Goal: Task Accomplishment & Management: Use online tool/utility

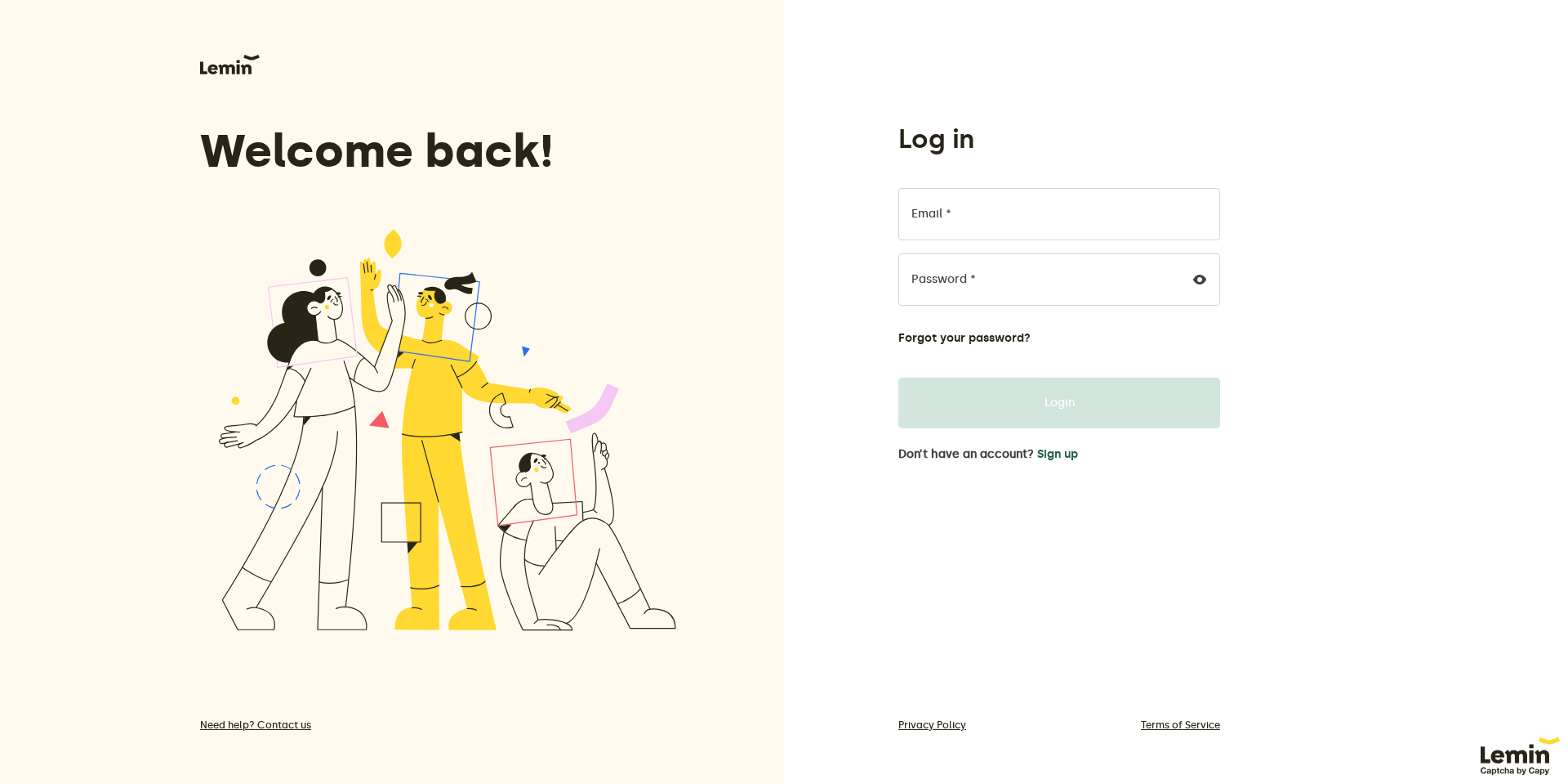
click at [1055, 453] on button "Sign up" at bounding box center [1057, 454] width 40 height 13
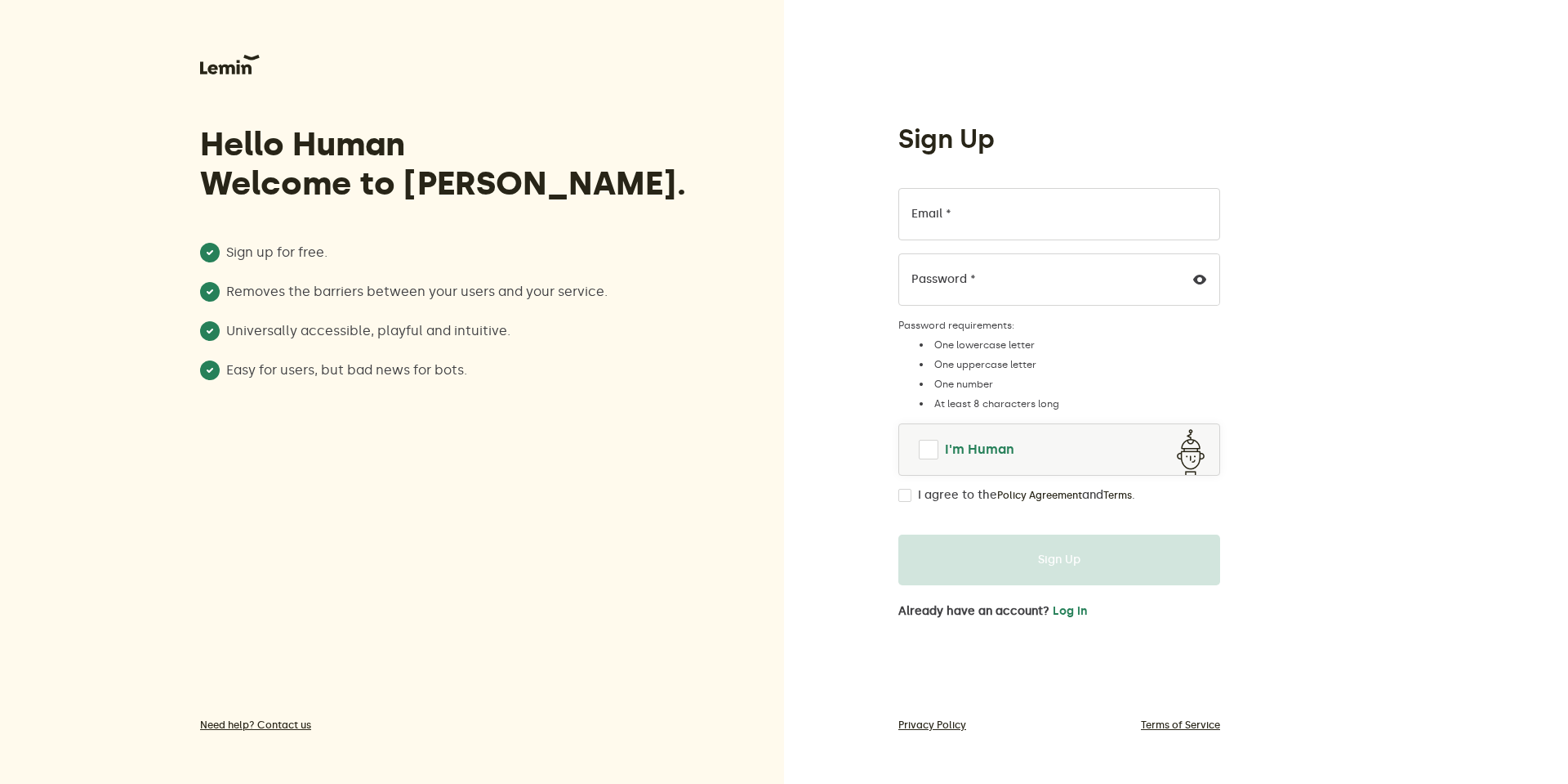
click at [987, 445] on span "I'm Human" at bounding box center [980, 449] width 70 height 20
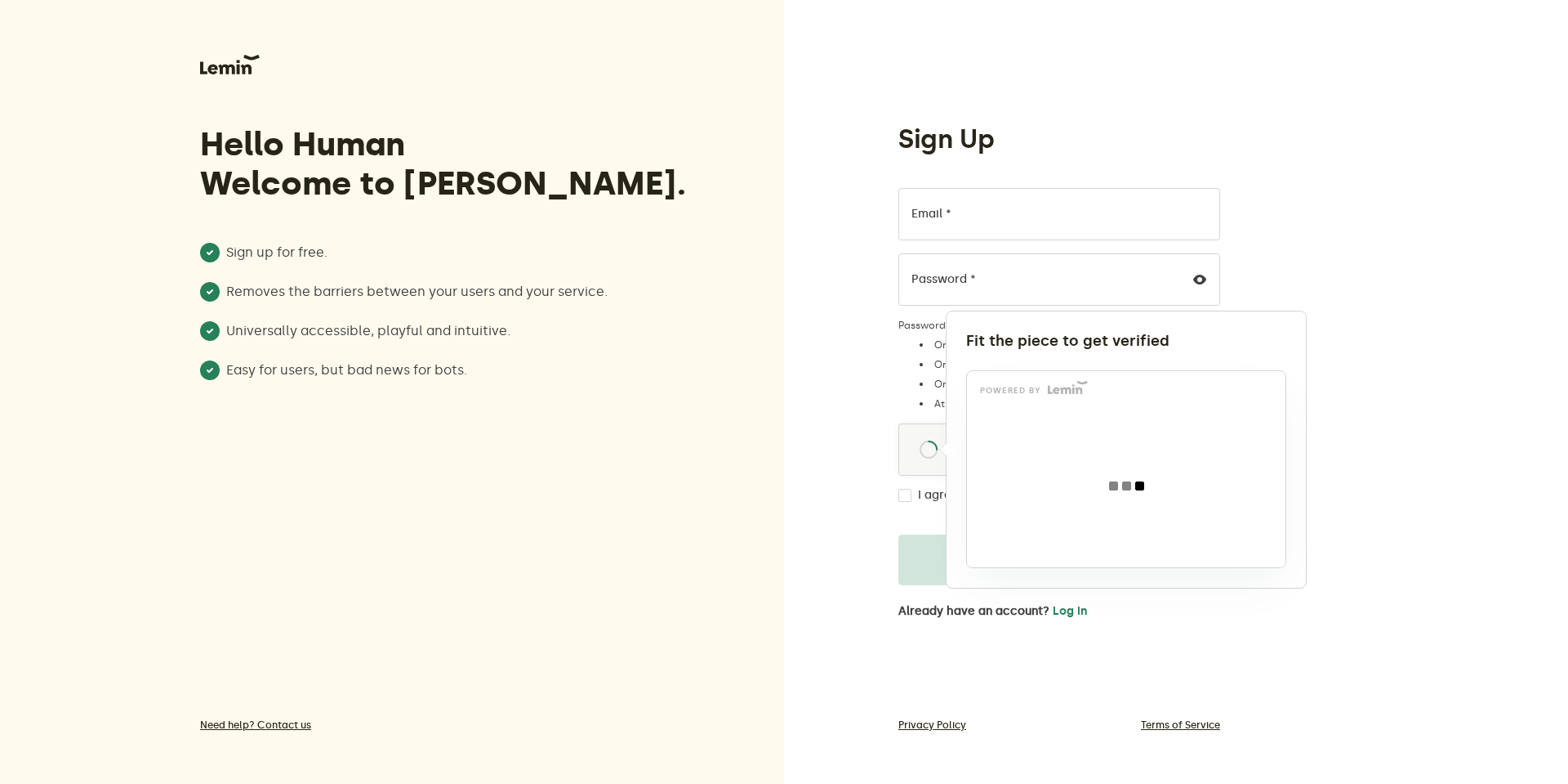
click at [821, 321] on div at bounding box center [784, 392] width 1568 height 784
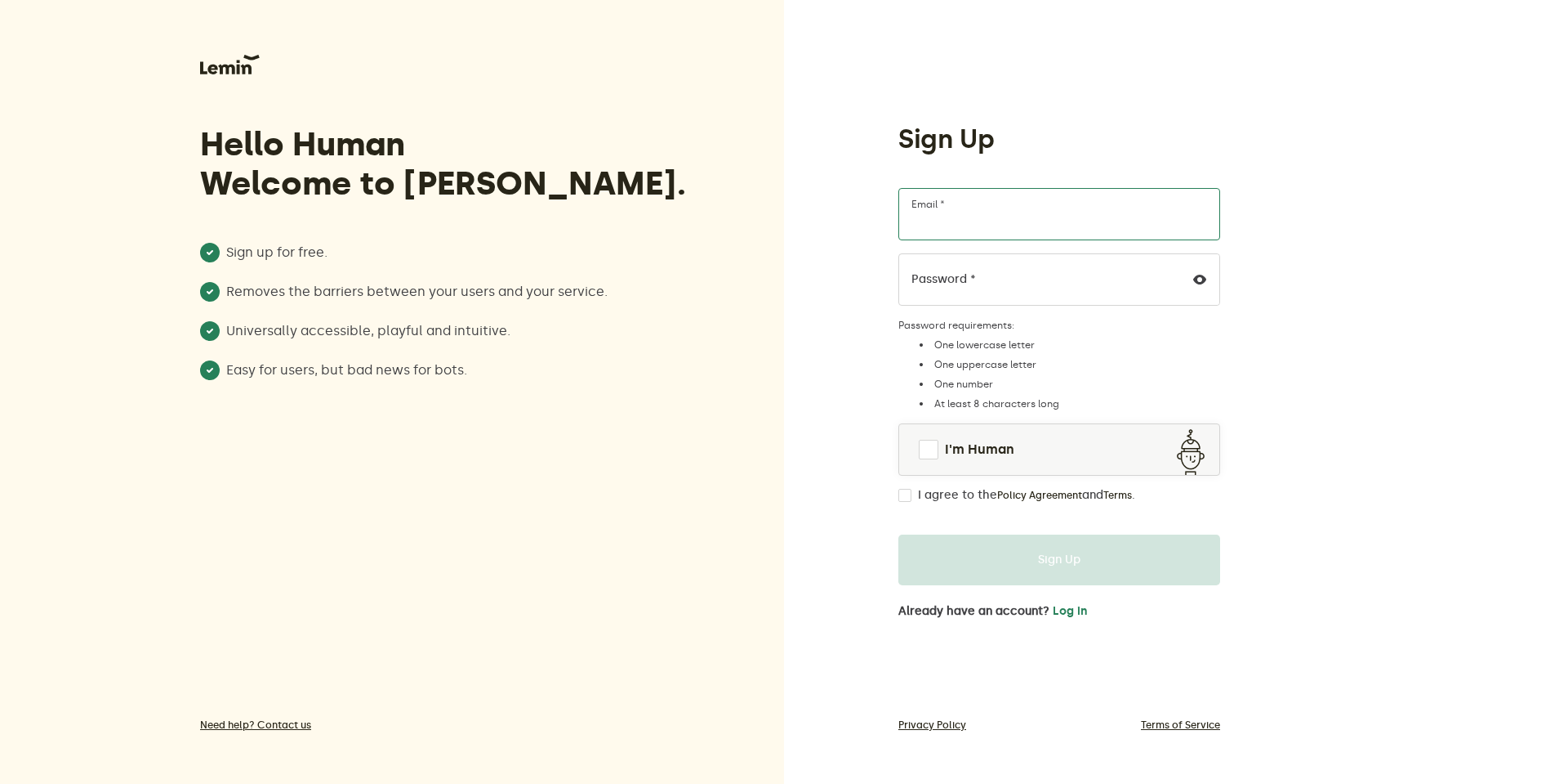
click at [953, 216] on input "Email *" at bounding box center [1059, 214] width 322 height 53
type input "[PERSON_NAME][EMAIL_ADDRESS][DOMAIN_NAME]"
click at [953, 453] on span "I'm Human" at bounding box center [980, 449] width 70 height 20
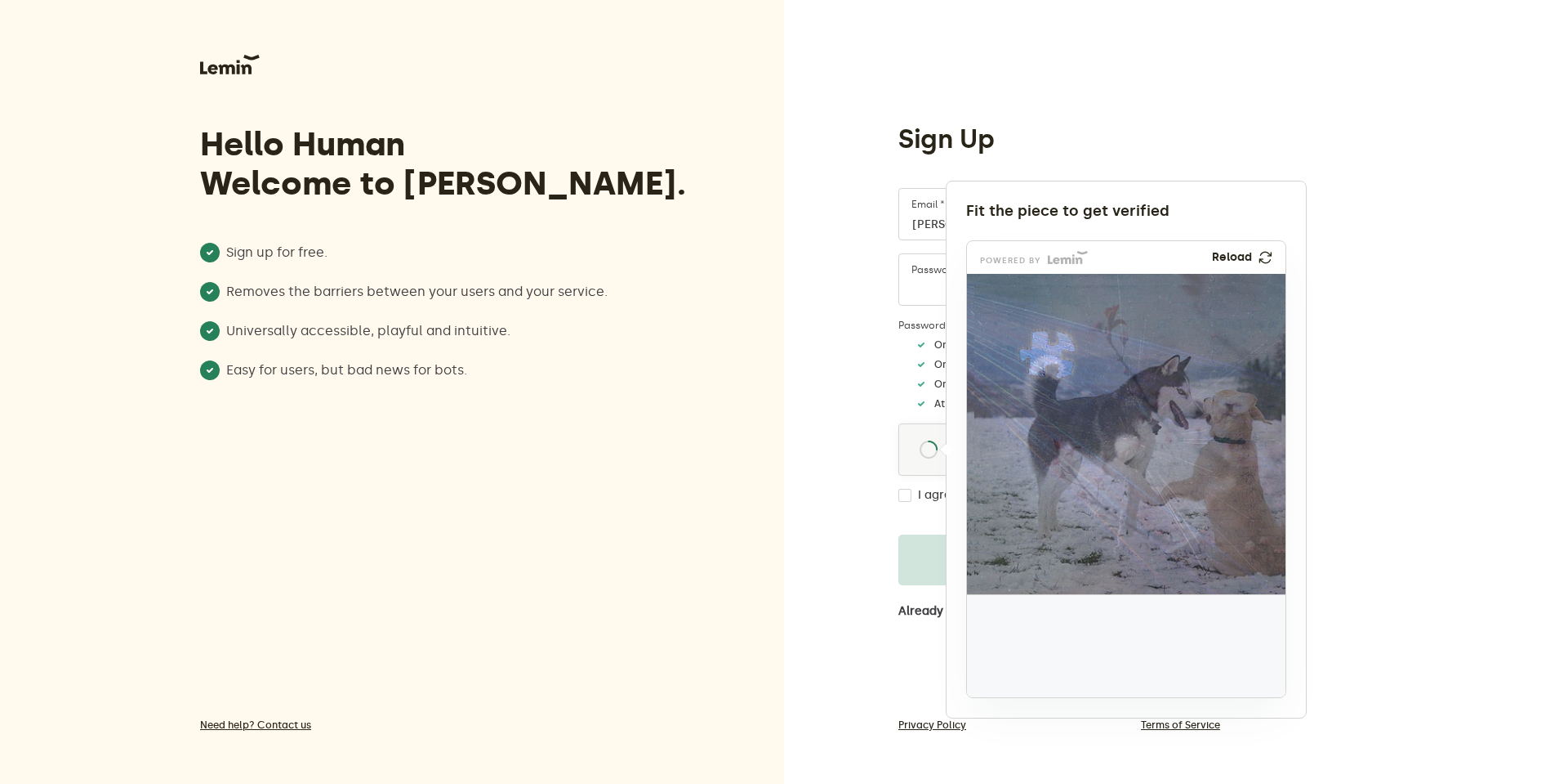
drag, startPoint x: 1023, startPoint y: 654, endPoint x: 1055, endPoint y: 363, distance: 292.8
click at [1055, 363] on img at bounding box center [939, 463] width 528 height 321
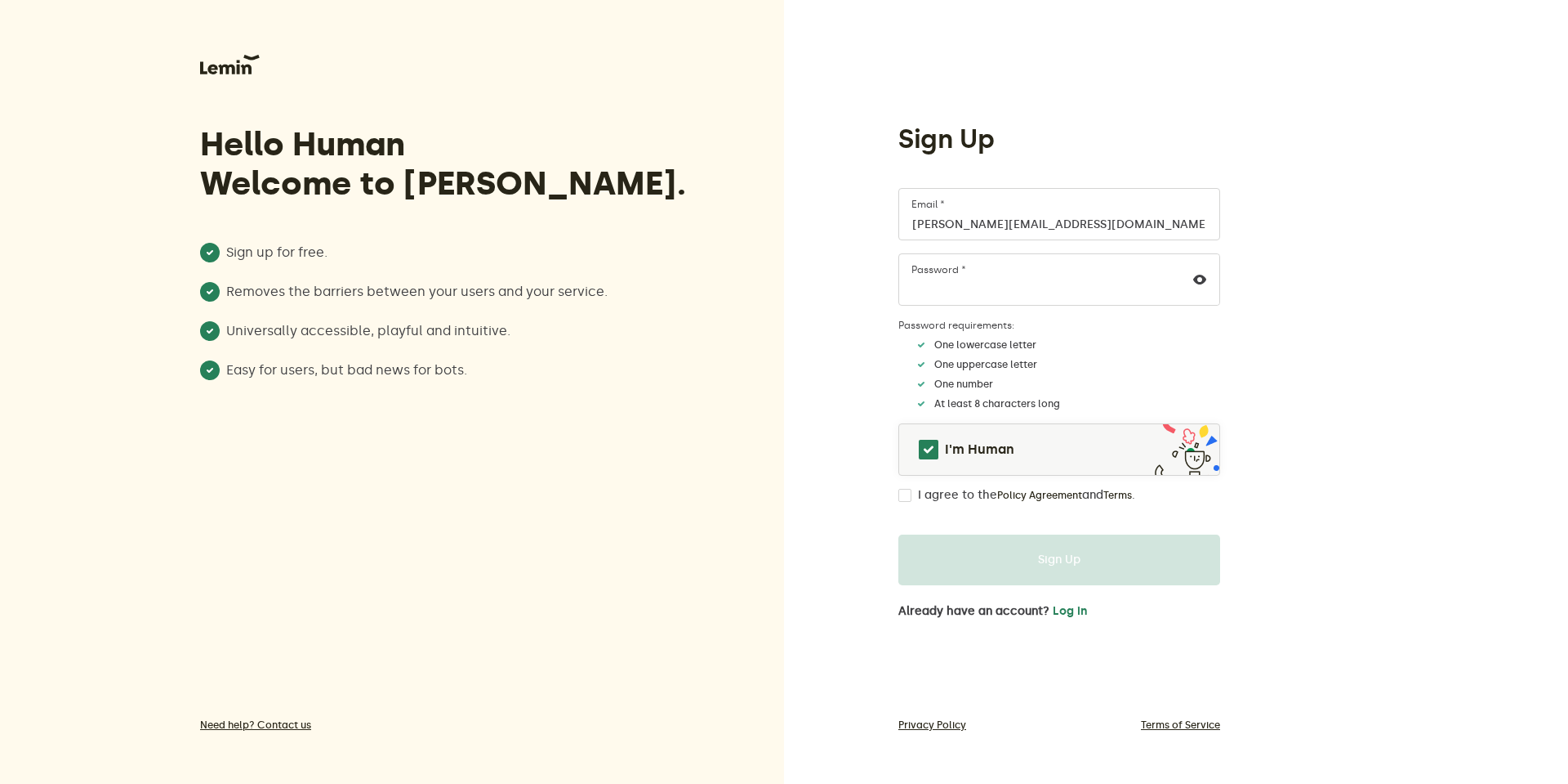
click at [920, 493] on label "I agree to the Policy Agreement and Terms ." at bounding box center [1026, 495] width 217 height 13
click at [911, 493] on input "I agree to the Policy Agreement and Terms ." at bounding box center [905, 495] width 13 height 13
checkbox input "true"
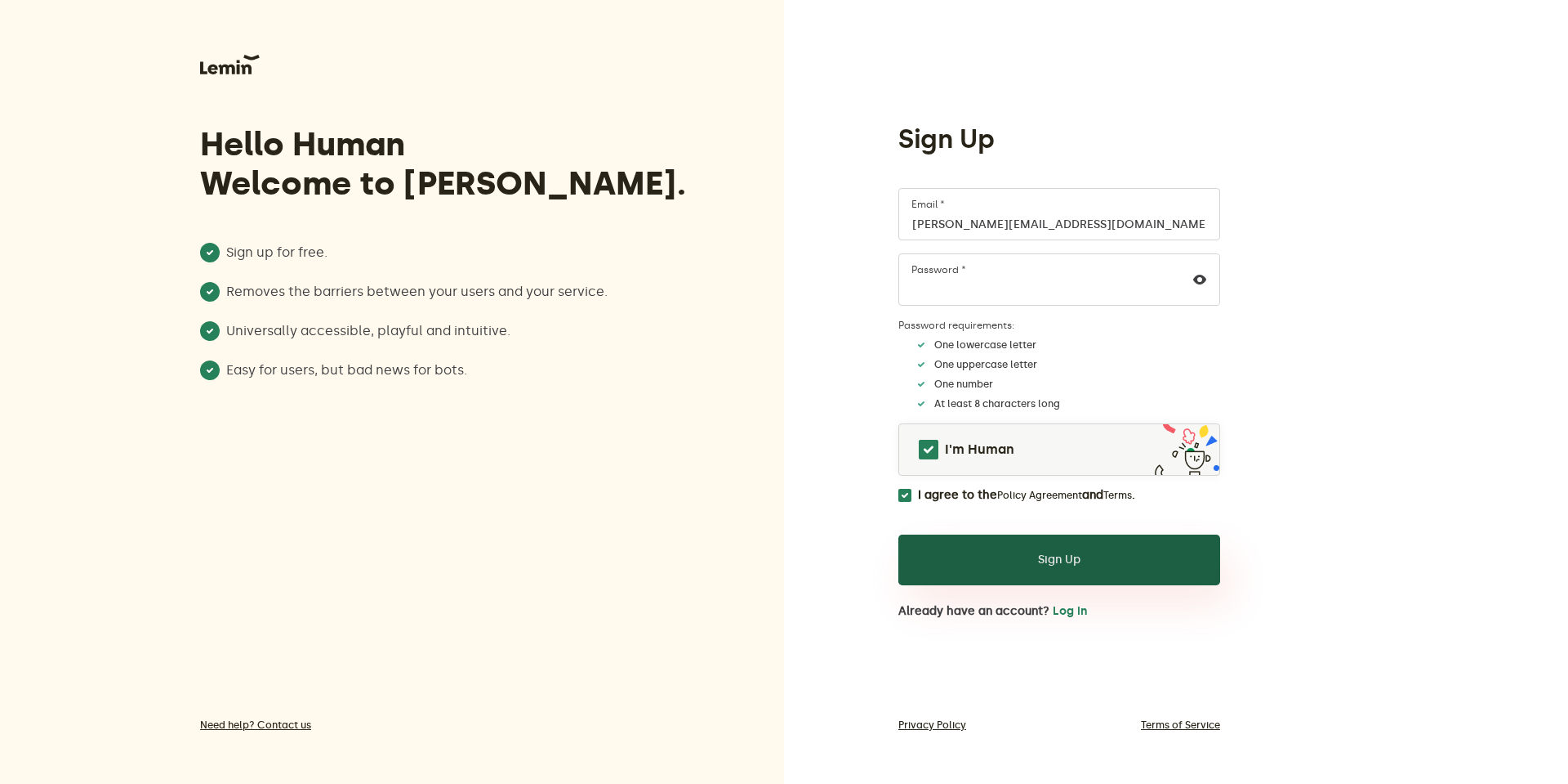
click at [1015, 544] on button "Sign Up" at bounding box center [1059, 560] width 322 height 51
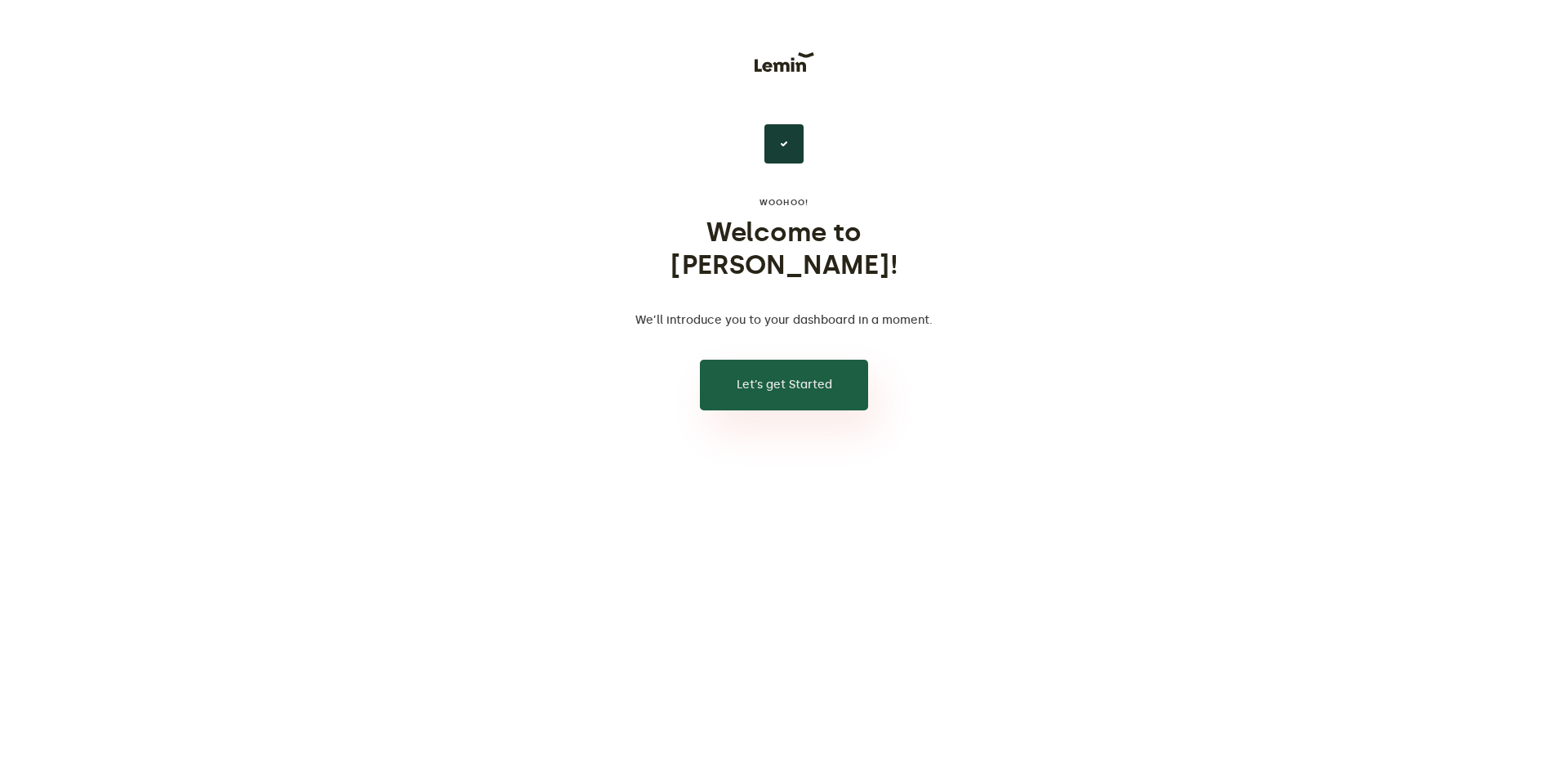
click at [718, 360] on button "Let’s get Started" at bounding box center [784, 385] width 168 height 51
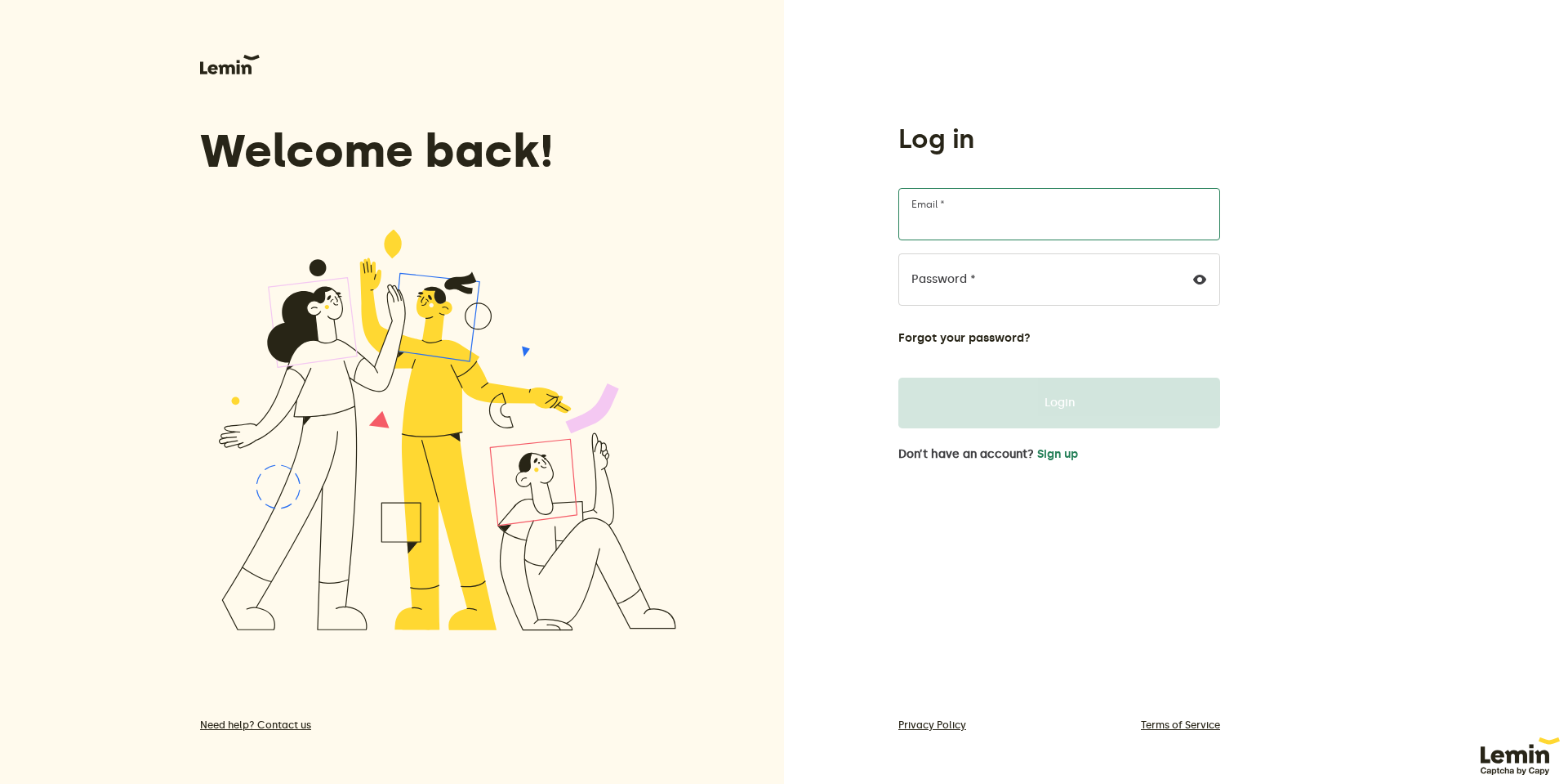
click at [999, 210] on input "Email *" at bounding box center [1059, 214] width 322 height 53
click at [998, 210] on input "Email *" at bounding box center [1059, 214] width 322 height 53
click at [898, 241] on div at bounding box center [898, 241] width 0 height 0
type input "[PERSON_NAME][EMAIL_ADDRESS][DOMAIN_NAME]"
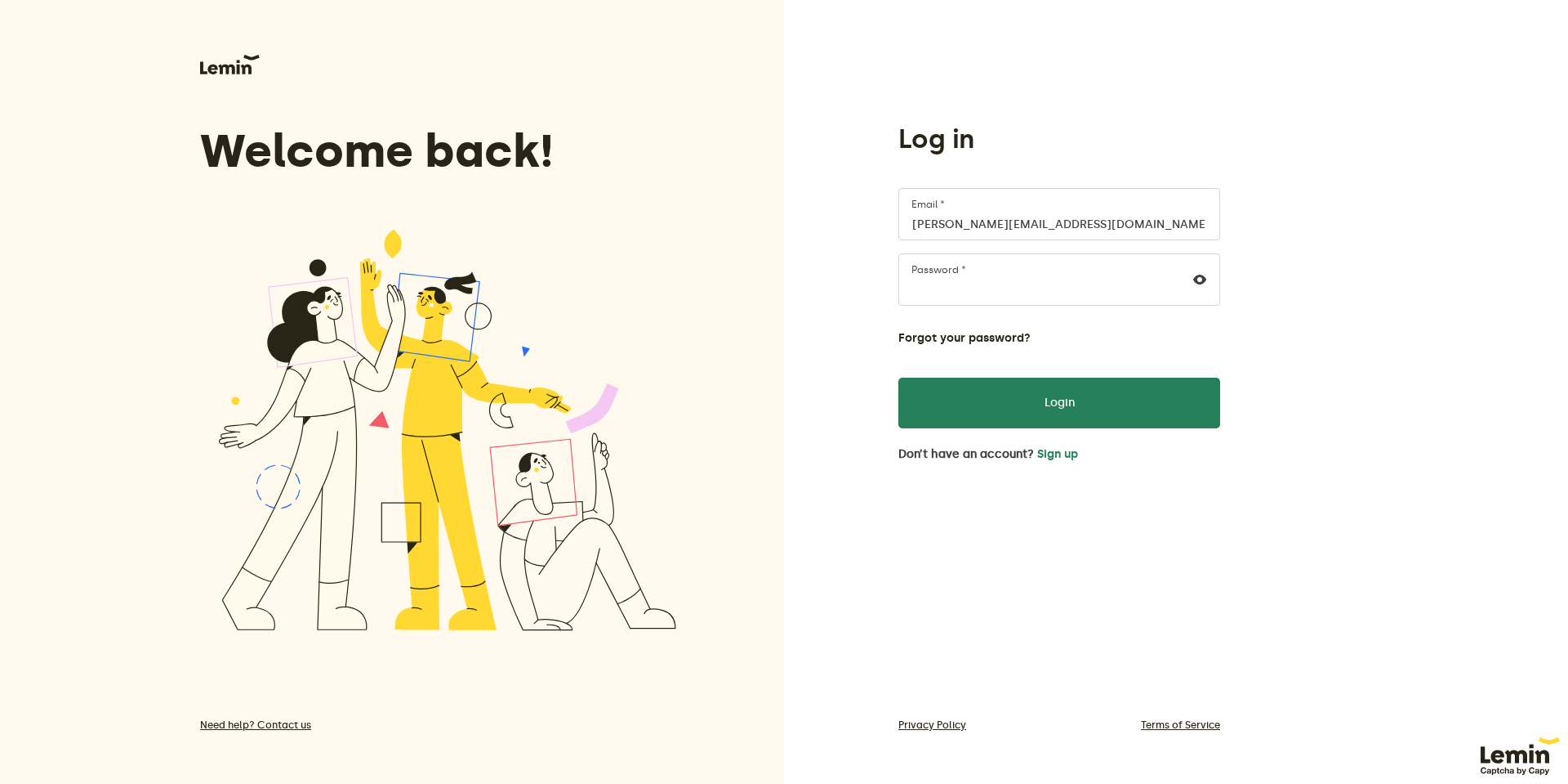
click at [225, 77] on div "Welcome back!" at bounding box center [448, 342] width 497 height 579
click at [248, 61] on img at bounding box center [229, 64] width 59 height 20
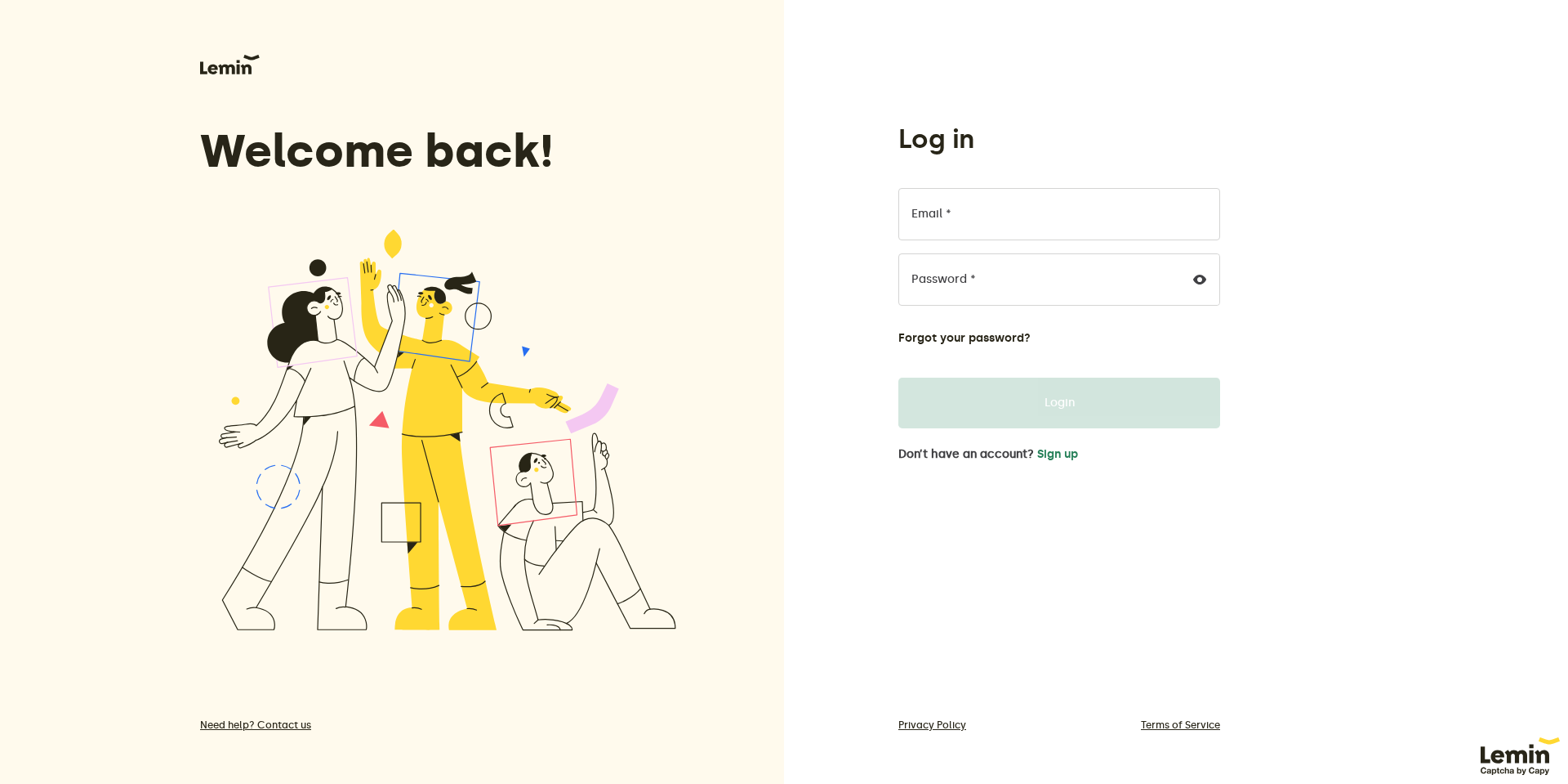
click at [1159, 247] on div "Email * Password * Forgot your password?" at bounding box center [1059, 266] width 322 height 157
click at [1128, 208] on input "Email *" at bounding box center [1059, 214] width 322 height 53
click at [979, 338] on button "Forgot your password?" at bounding box center [964, 338] width 132 height 13
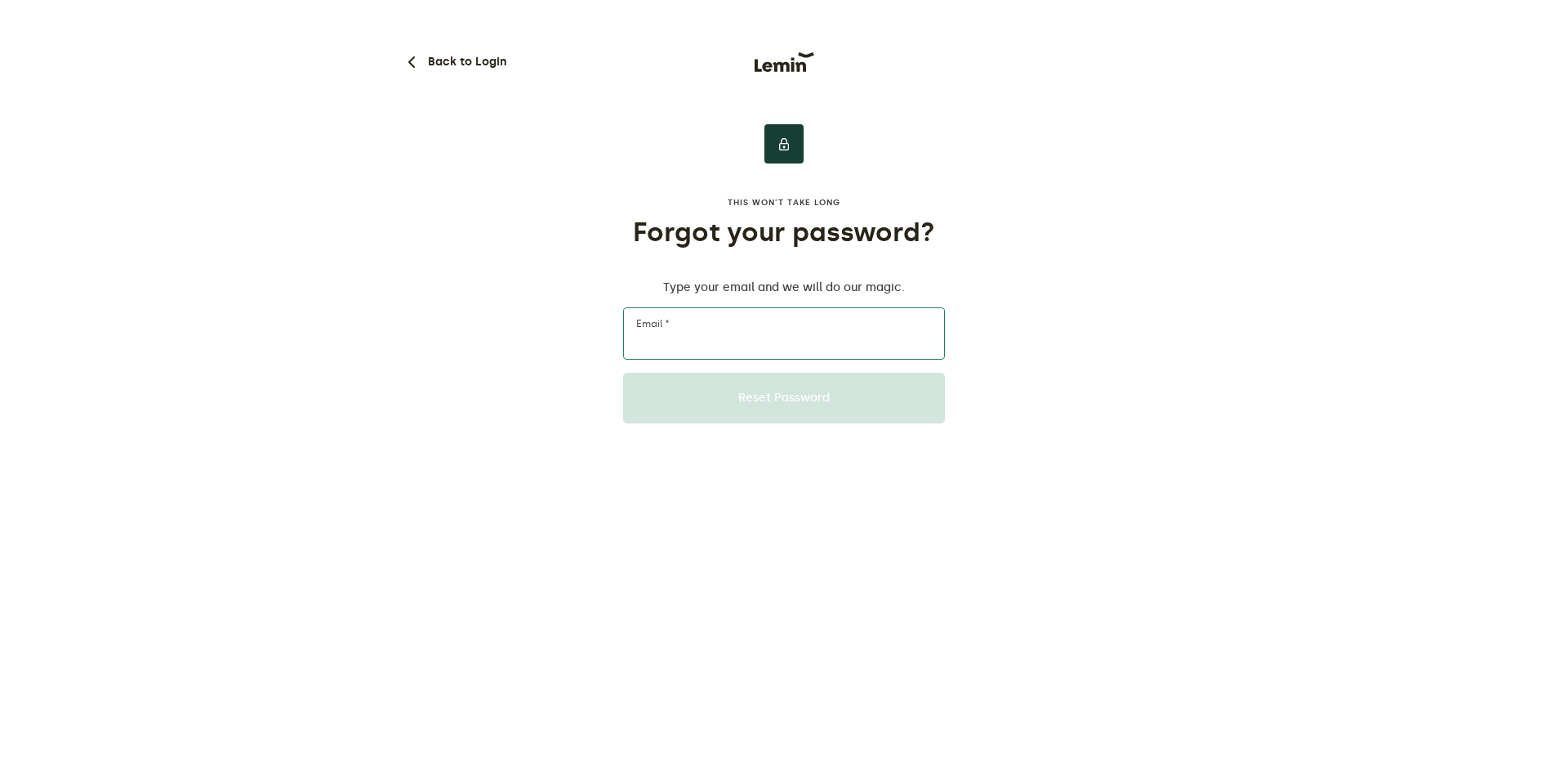
click at [653, 340] on input "Email *" at bounding box center [784, 334] width 322 height 53
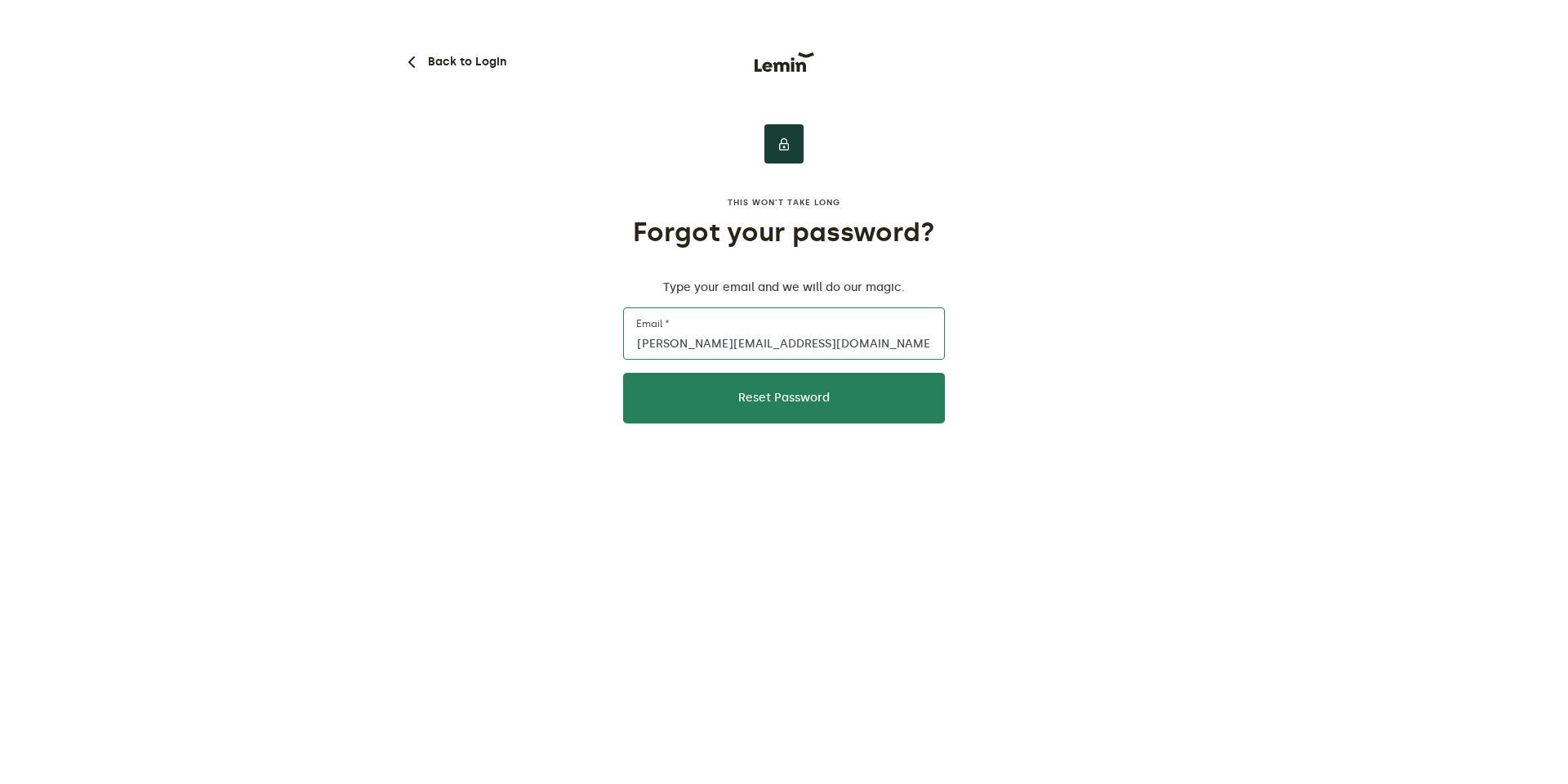
type input "[PERSON_NAME][EMAIL_ADDRESS][DOMAIN_NAME]"
click at [623, 372] on button "Reset Password" at bounding box center [784, 398] width 322 height 51
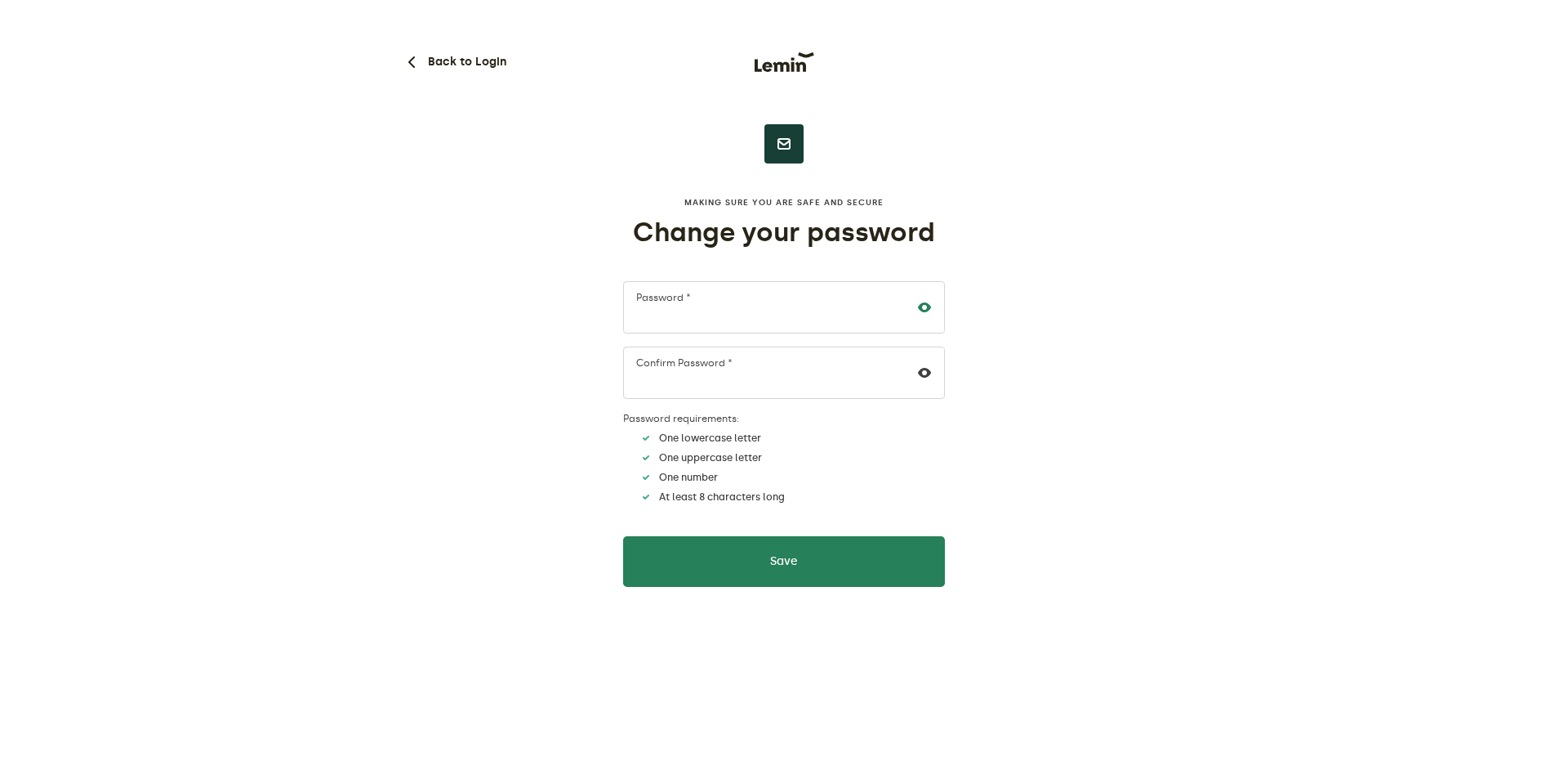
click at [926, 303] on icon at bounding box center [924, 307] width 13 height 13
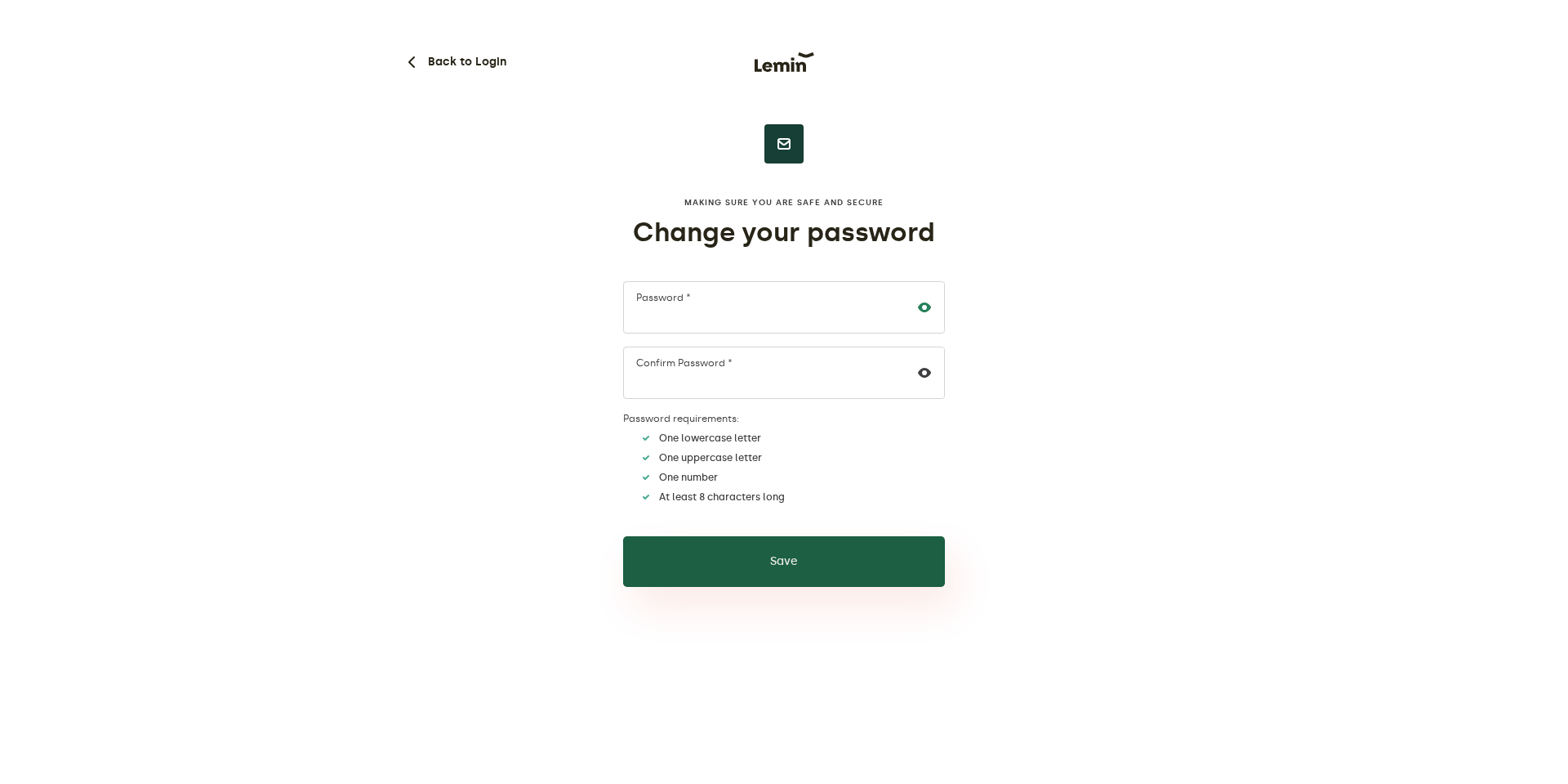
click at [867, 572] on button "Save" at bounding box center [784, 561] width 322 height 51
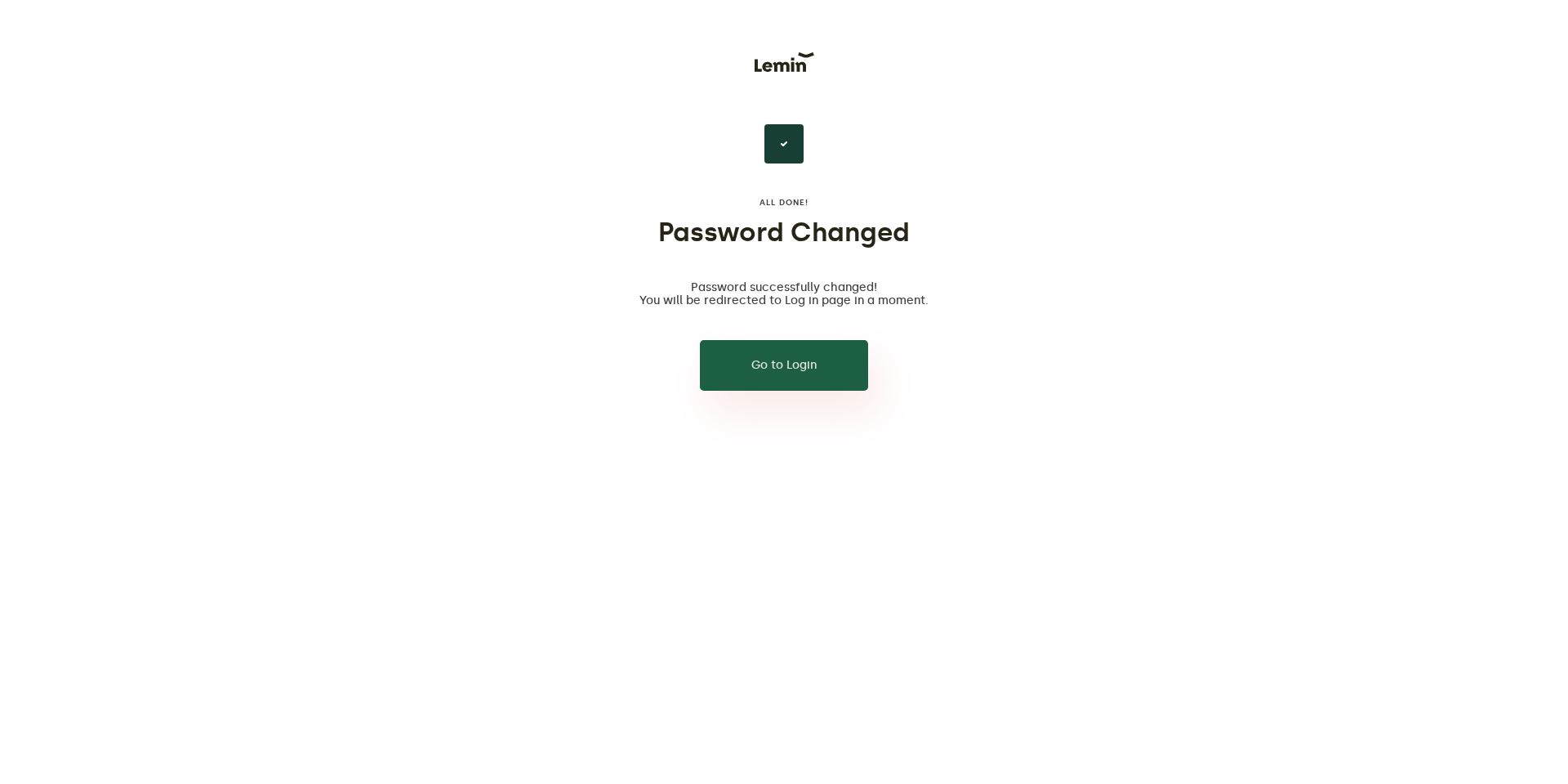
click at [812, 359] on button "Go to Login" at bounding box center [784, 366] width 168 height 51
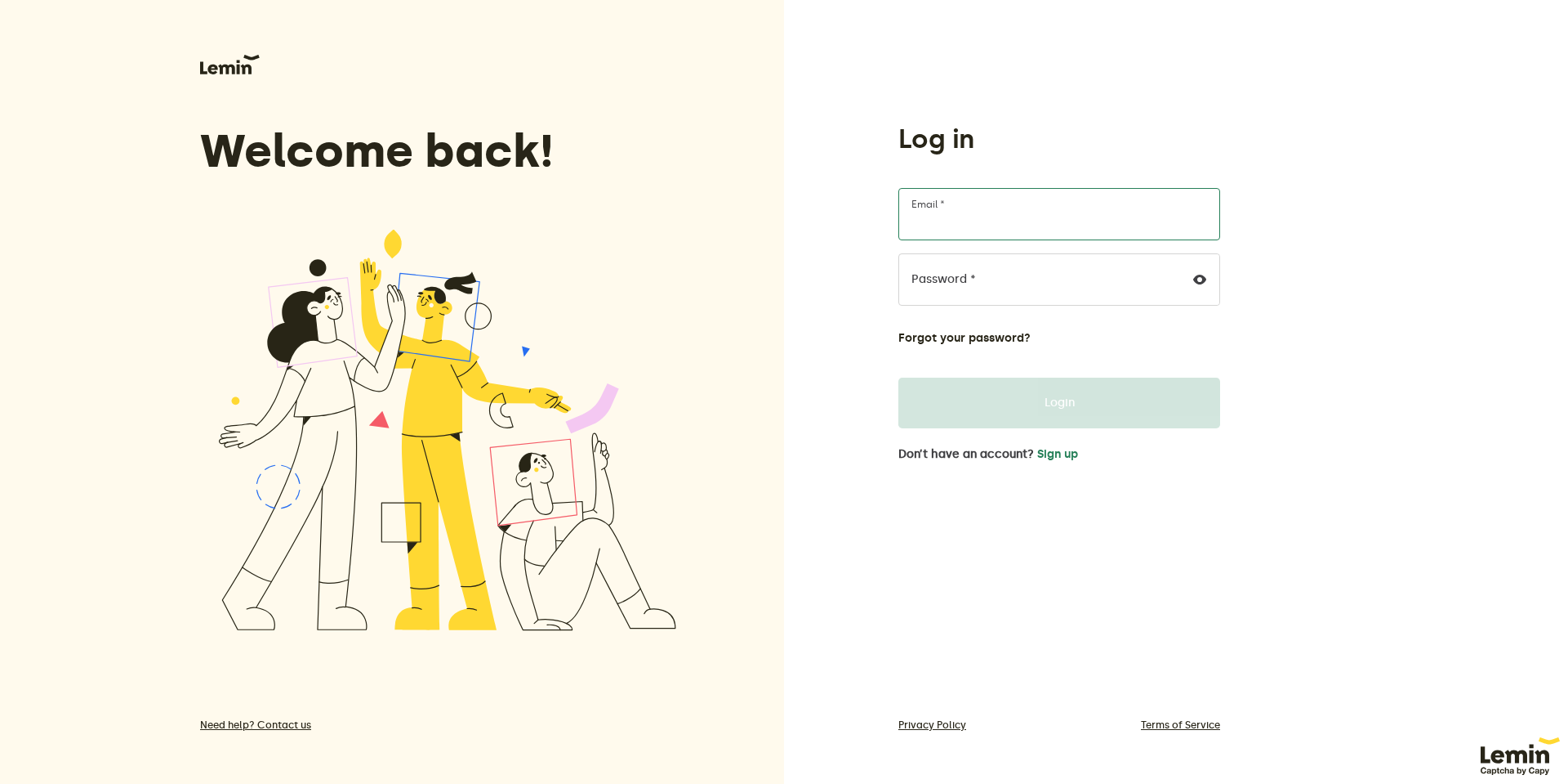
type input "[PERSON_NAME][EMAIL_ADDRESS][DOMAIN_NAME]"
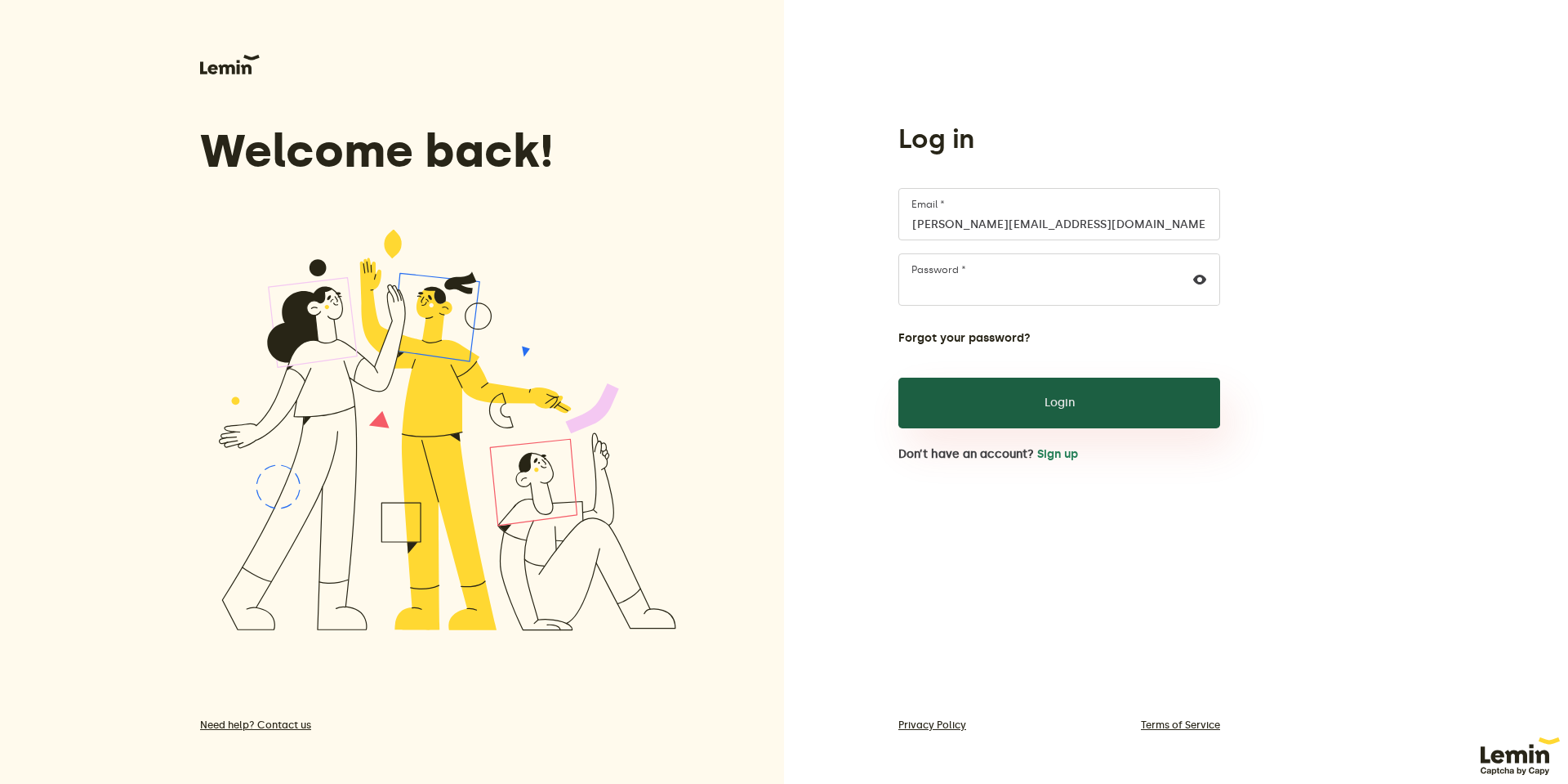
click at [1057, 391] on button "Login" at bounding box center [1059, 403] width 322 height 51
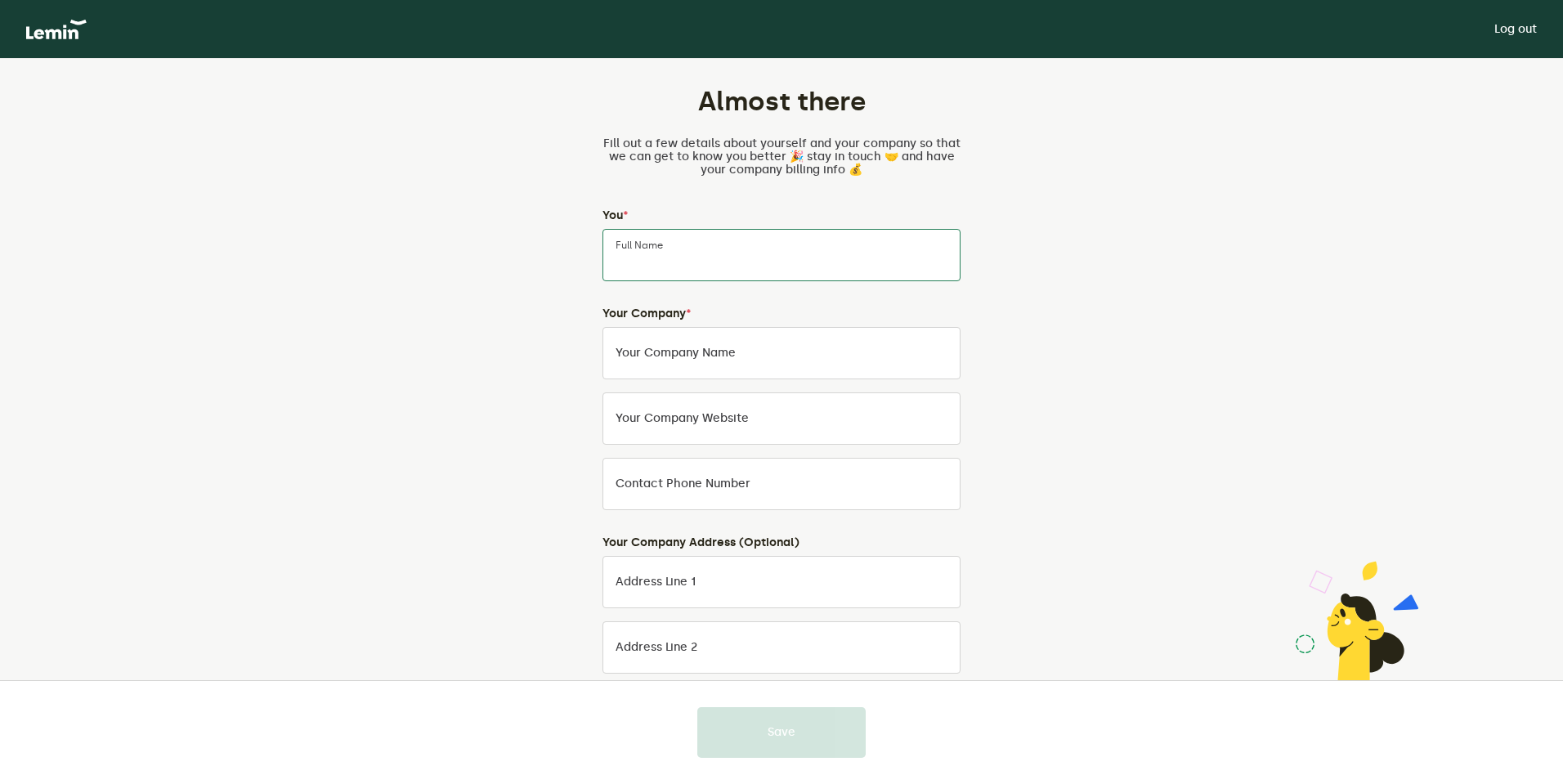
click at [724, 234] on input "Full Name" at bounding box center [782, 255] width 358 height 53
type input "Nick Goodwin"
type input "DashSkin"
type input "dashskin.com"
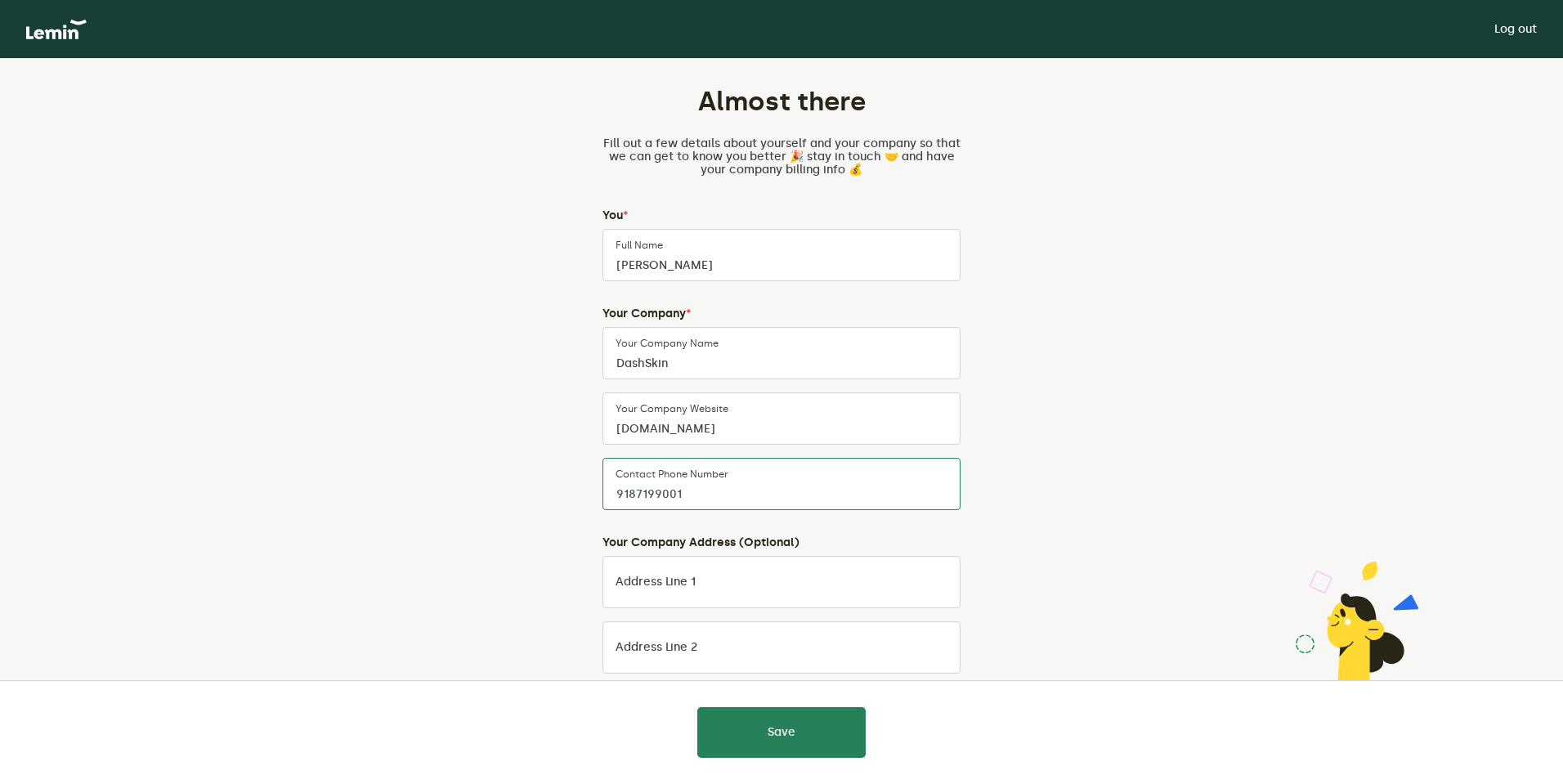
type input "9187199001"
type input "606 N Redbud Ave"
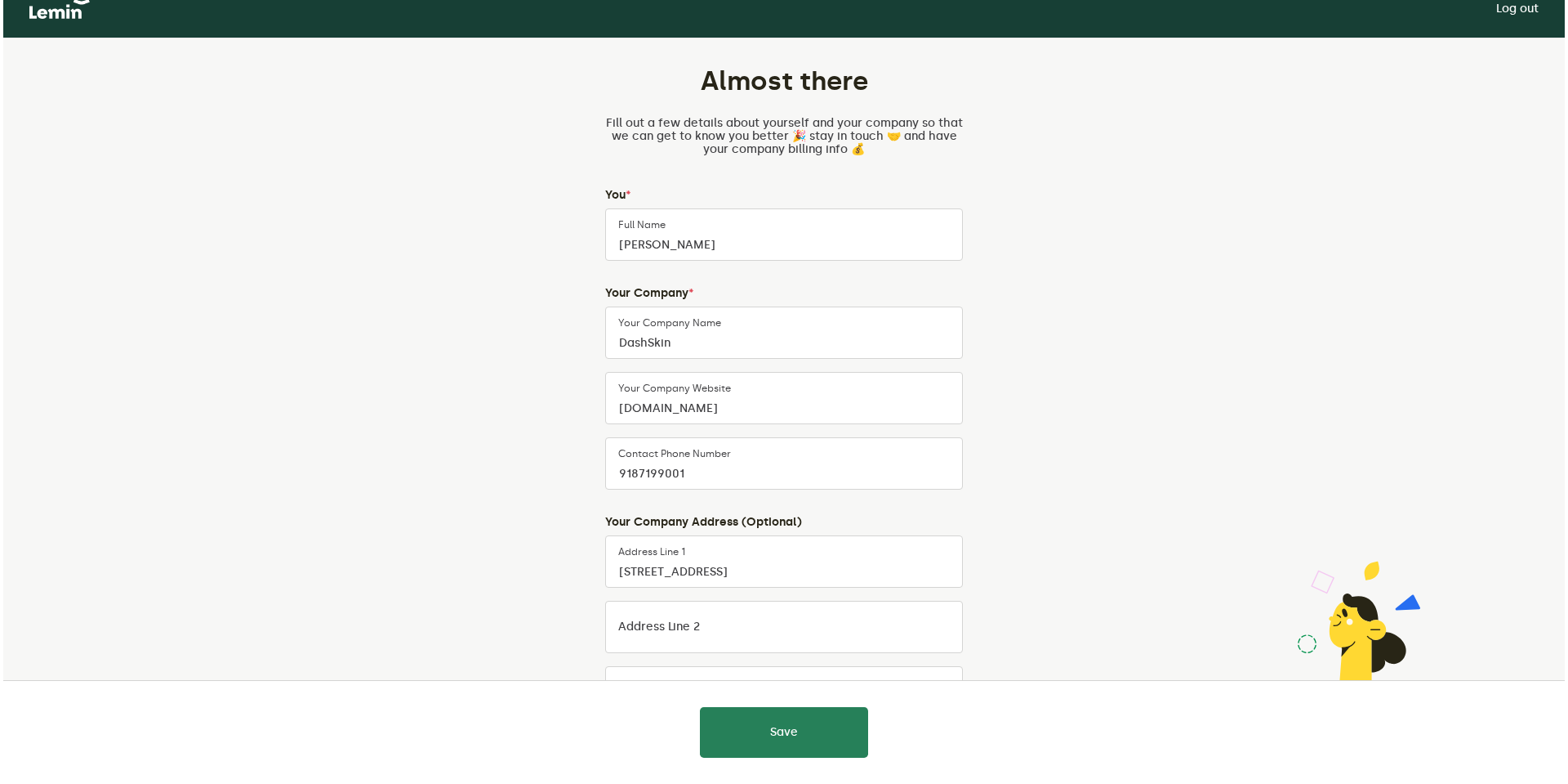
scroll to position [255, 0]
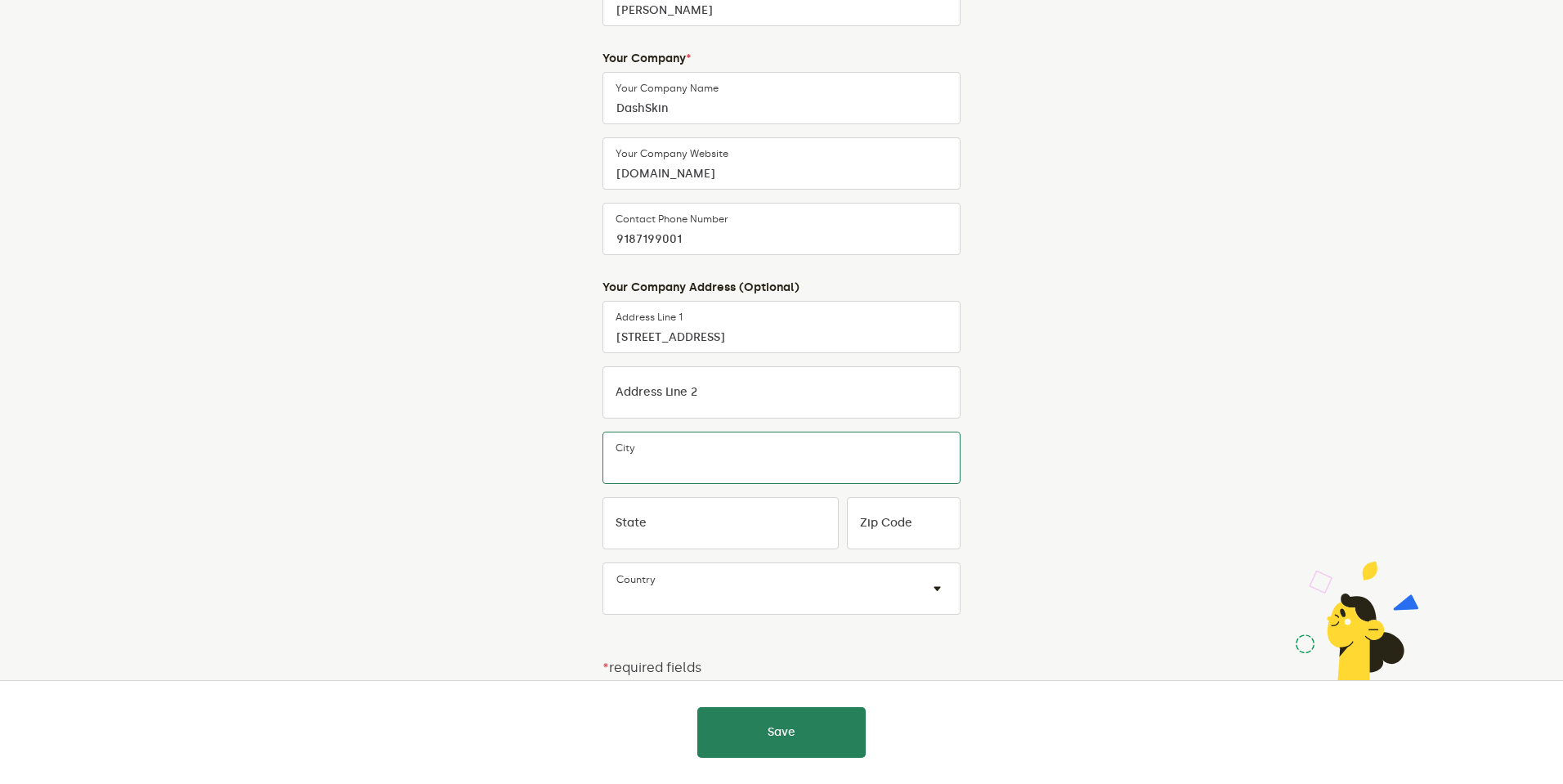
click at [693, 472] on input "City" at bounding box center [782, 458] width 358 height 53
type input "N"
type input "Broken Arrow"
type input "OK"
type input "74012"
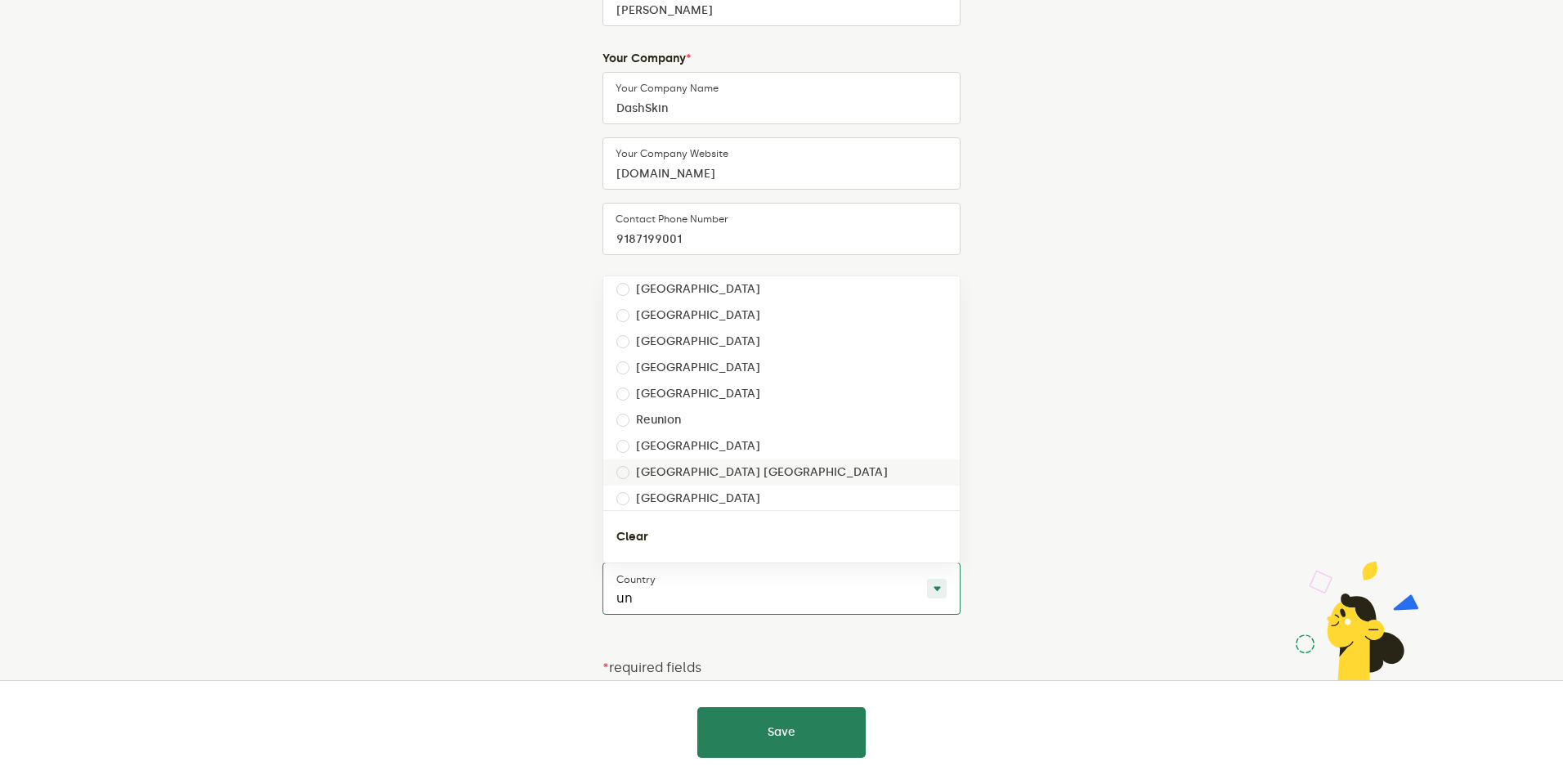
type input "uni"
drag, startPoint x: 672, startPoint y: 508, endPoint x: 677, endPoint y: 500, distance: 9.4
click at [677, 500] on div "United States" at bounding box center [782, 497] width 356 height 26
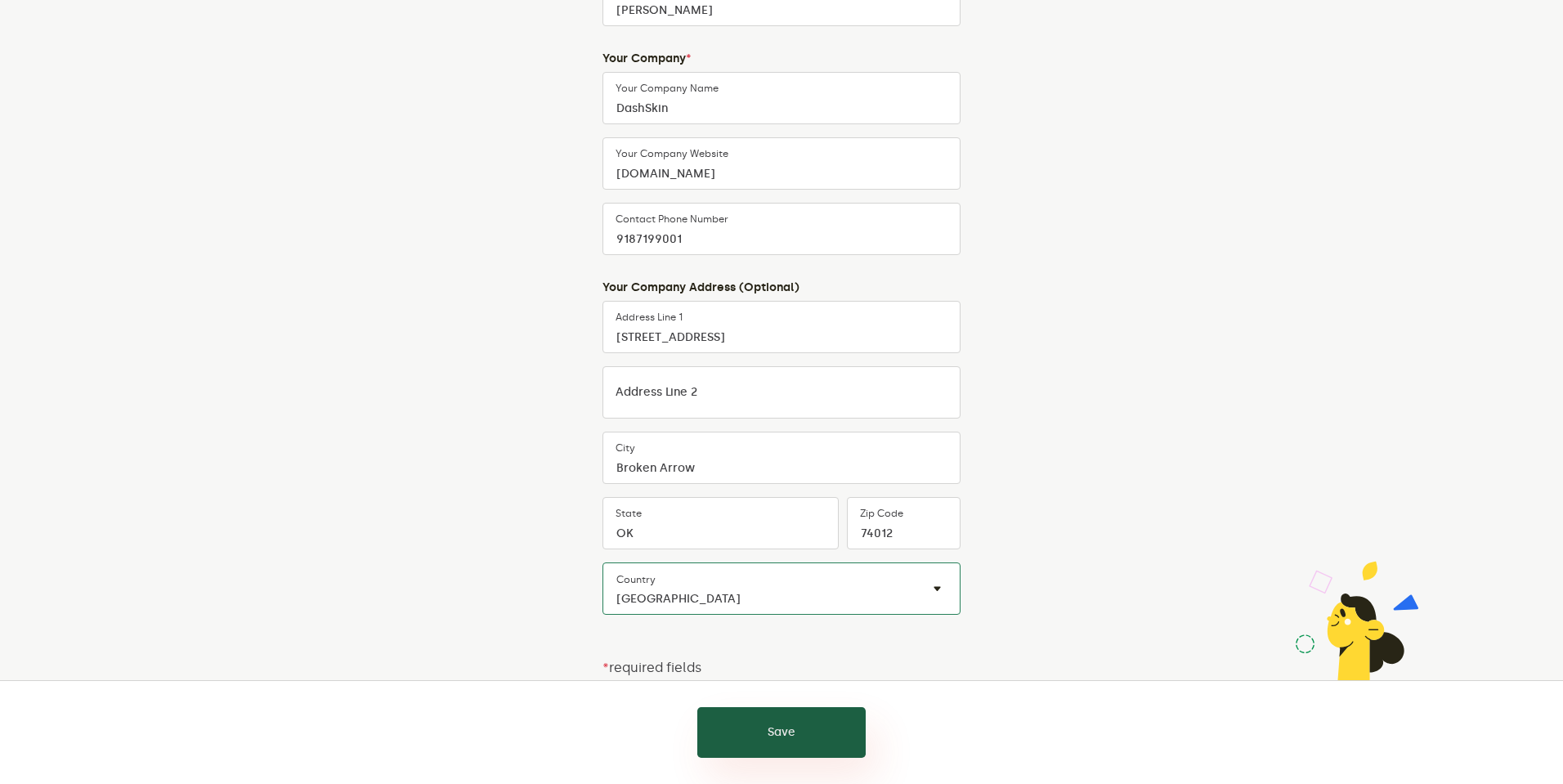
click at [735, 745] on button "Save" at bounding box center [782, 732] width 168 height 51
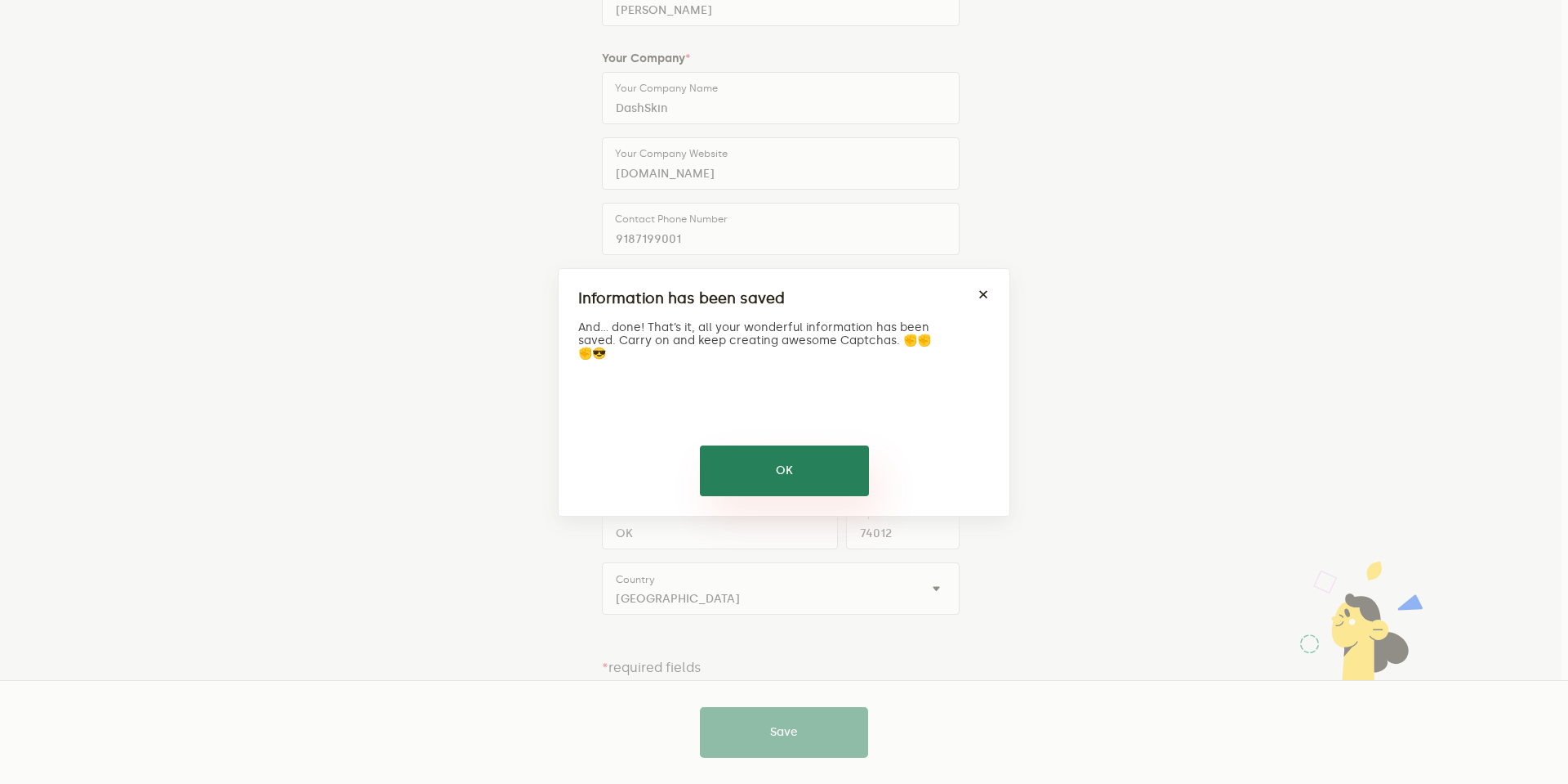
click at [775, 493] on div "Information has been saved × And... done! That’s it, all your wonderful informa…" at bounding box center [784, 392] width 453 height 248
click at [797, 460] on button "OK" at bounding box center [784, 471] width 169 height 51
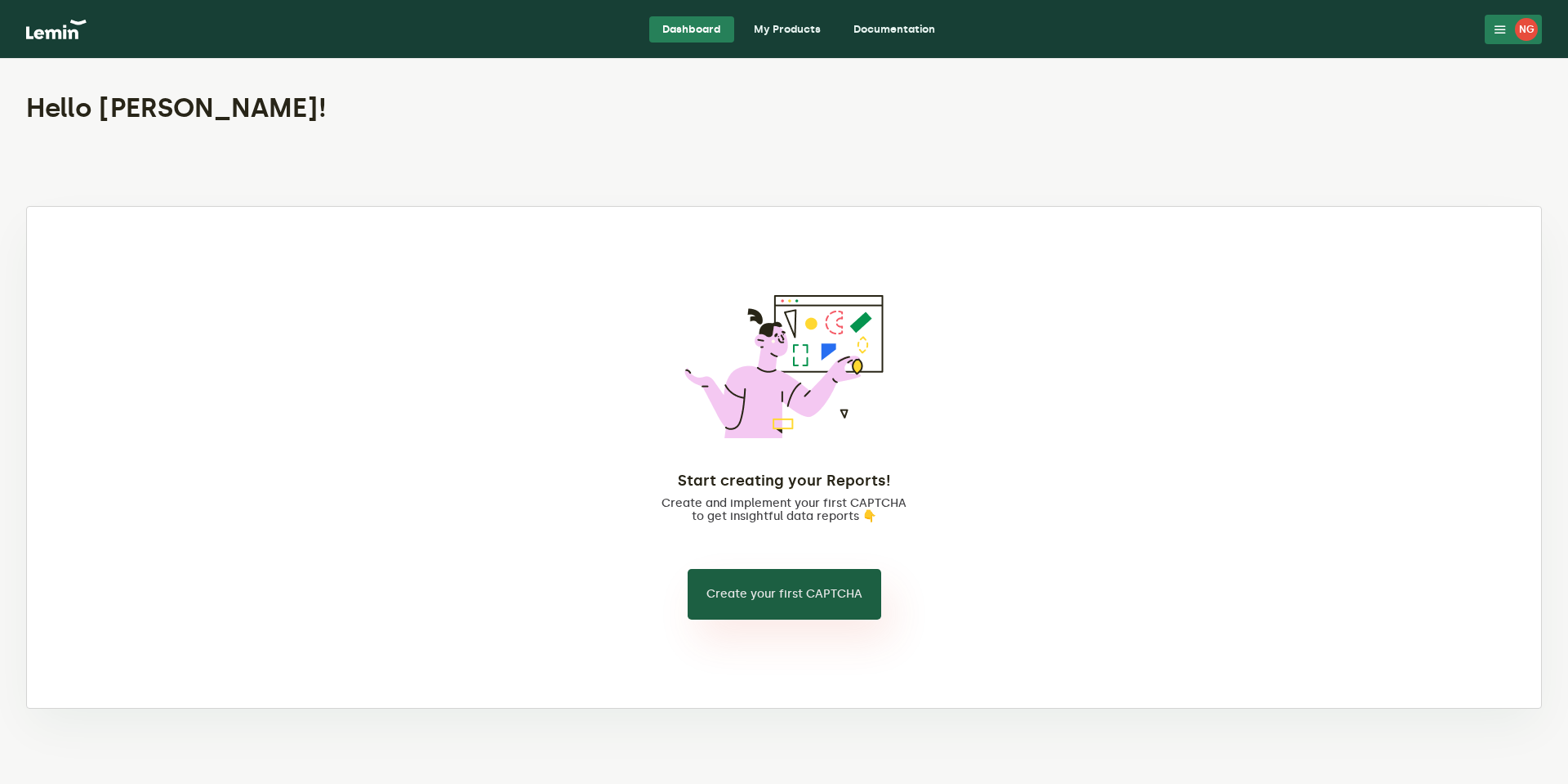
click at [848, 591] on button "Create your first CAPTCHA" at bounding box center [784, 594] width 194 height 51
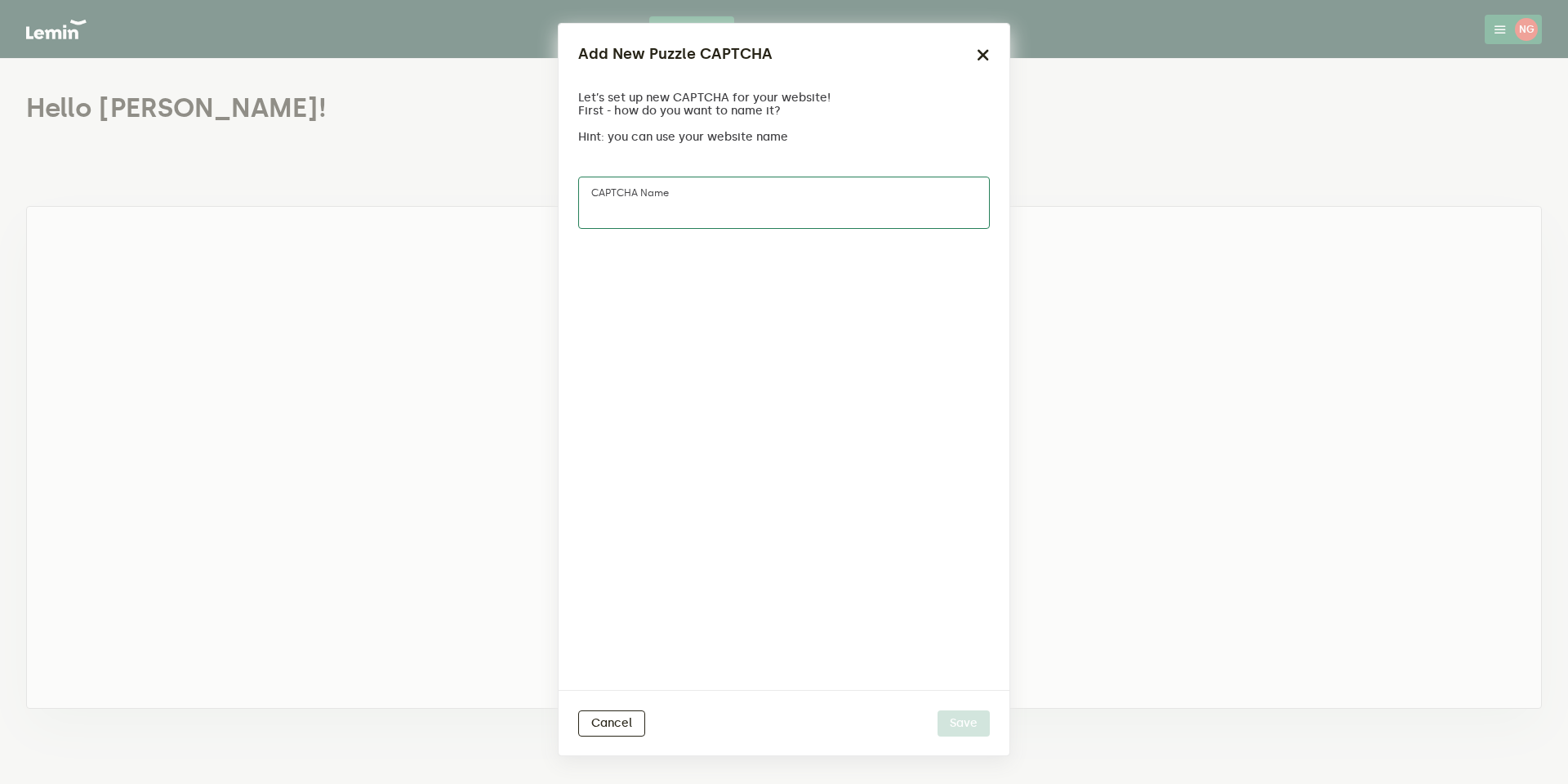
click at [622, 186] on div "CAPTCHA name" at bounding box center [784, 203] width 411 height 53
type input "Bot Stoppe"
click at [938, 710] on button "Save" at bounding box center [964, 723] width 53 height 26
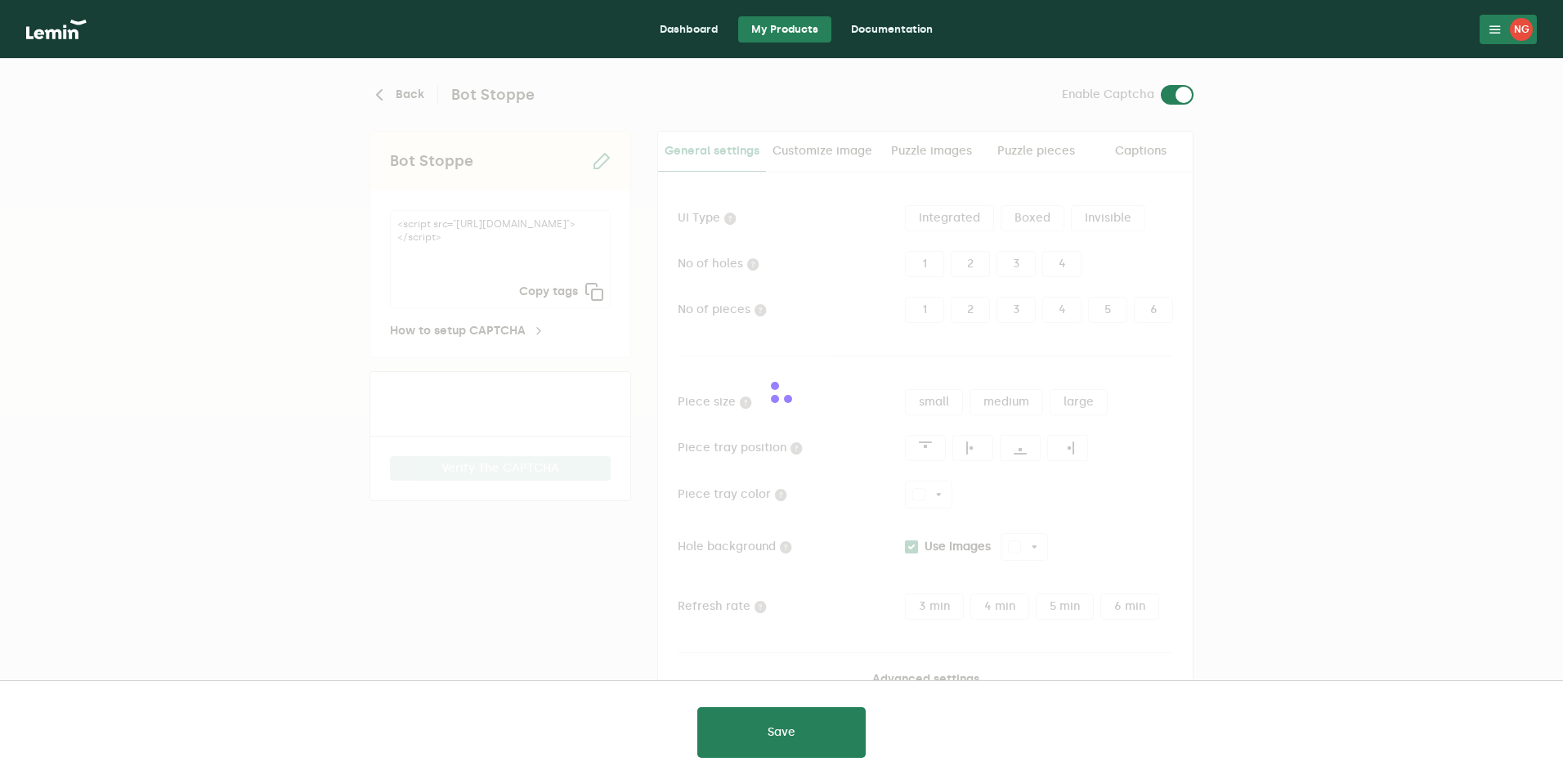
type input "white"
checkbox input "true"
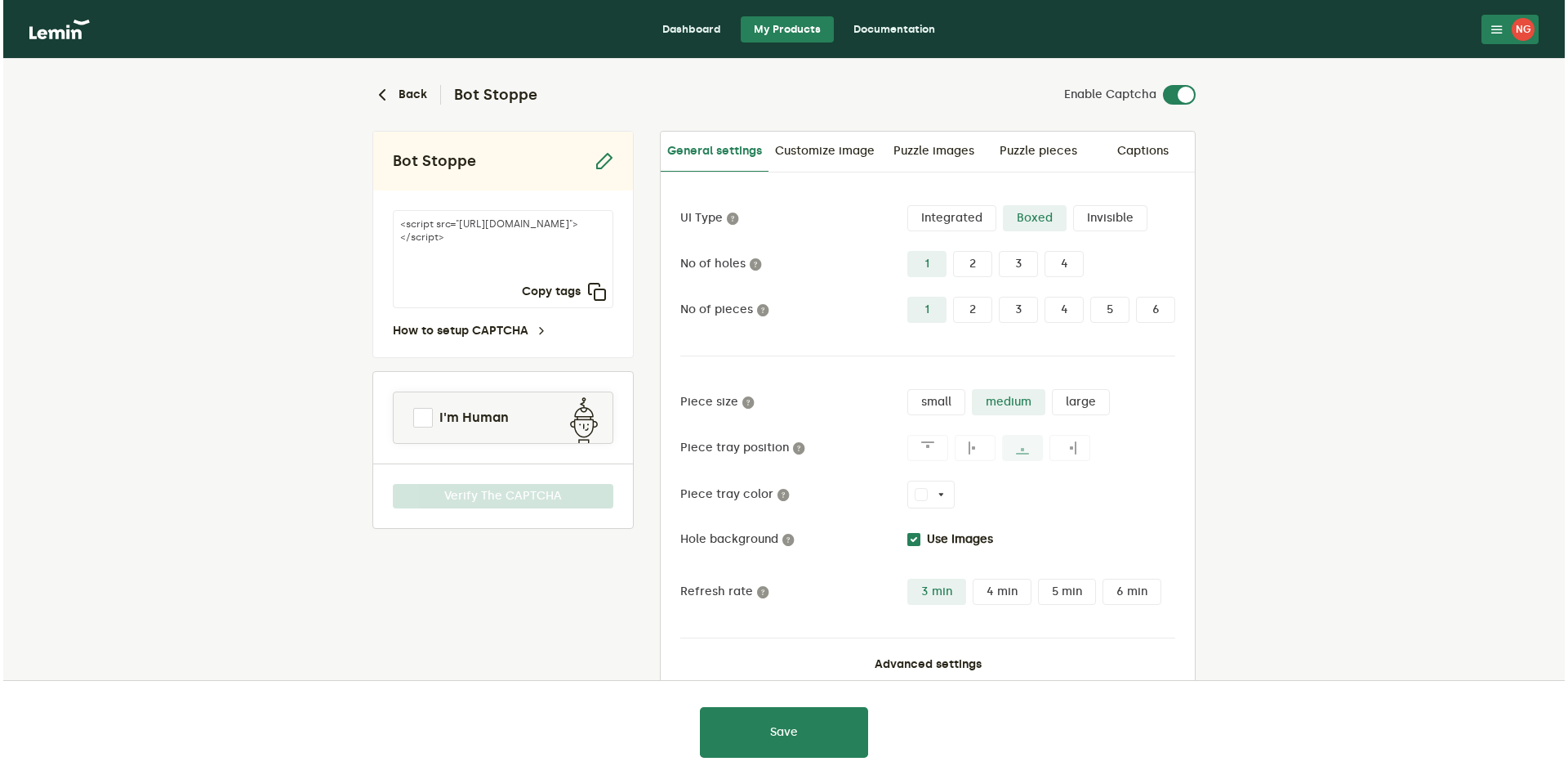
scroll to position [39, 0]
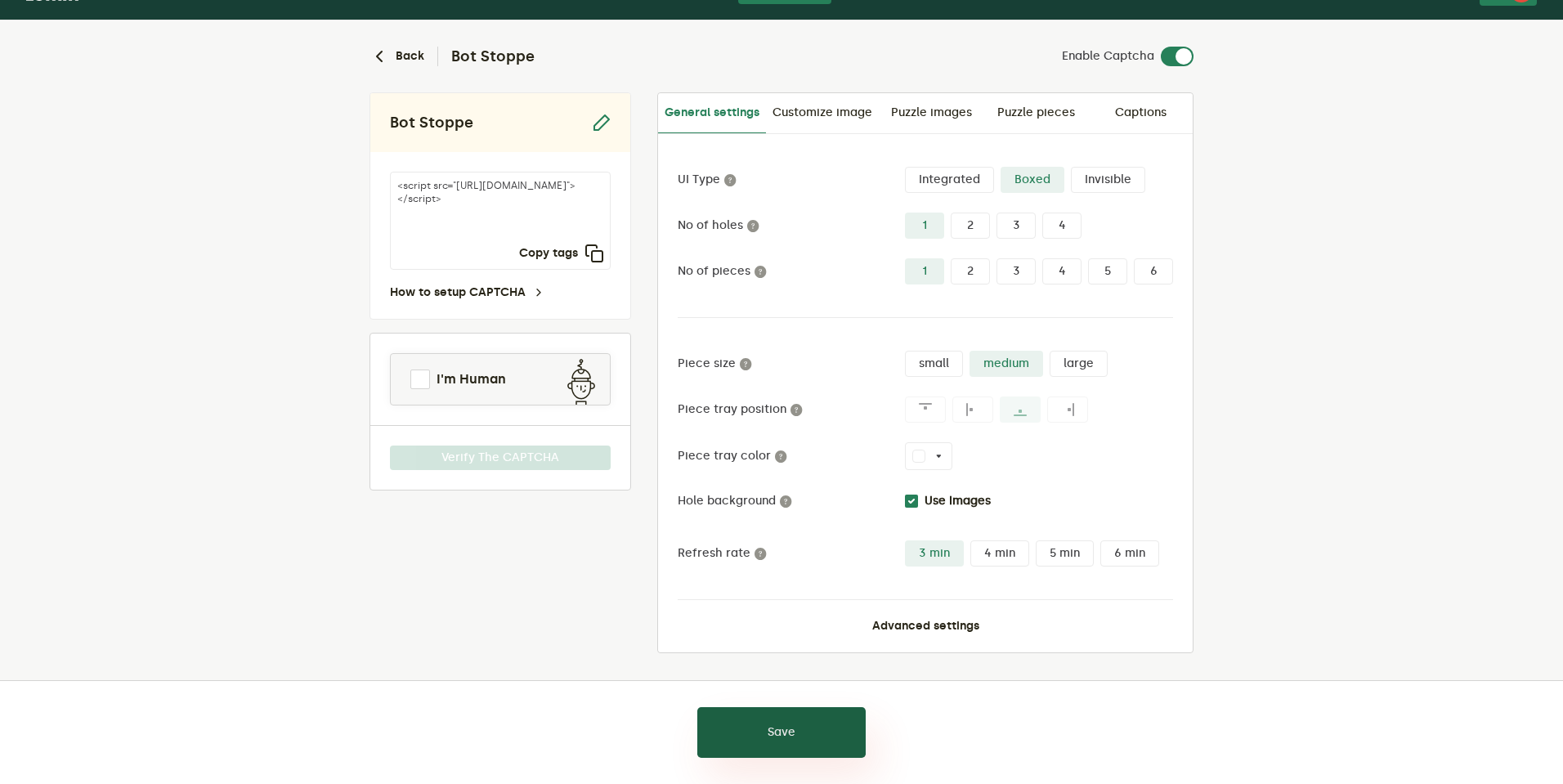
click at [801, 730] on button "Save" at bounding box center [782, 732] width 168 height 51
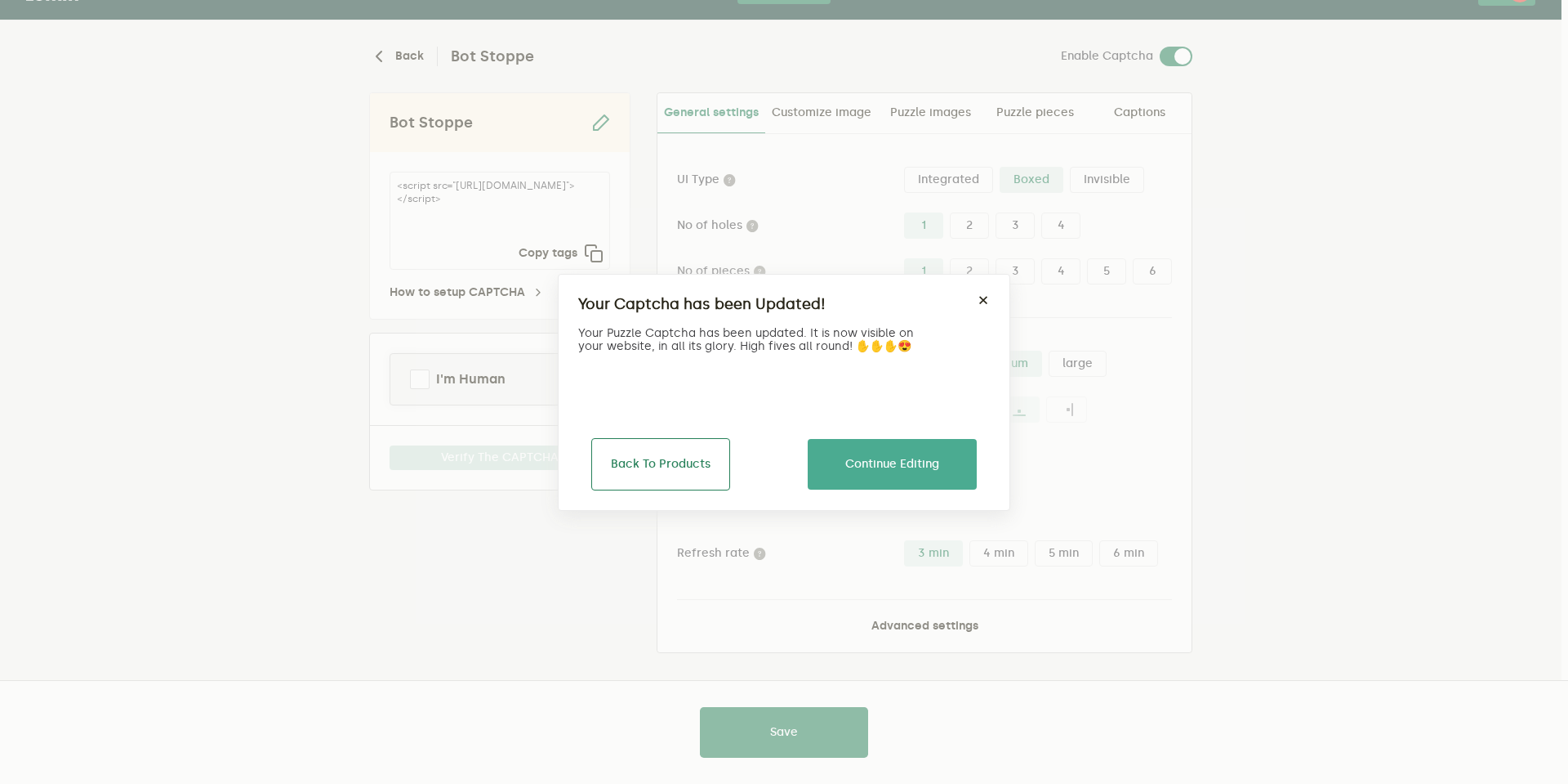
click at [665, 447] on button "Back To Products" at bounding box center [660, 464] width 139 height 53
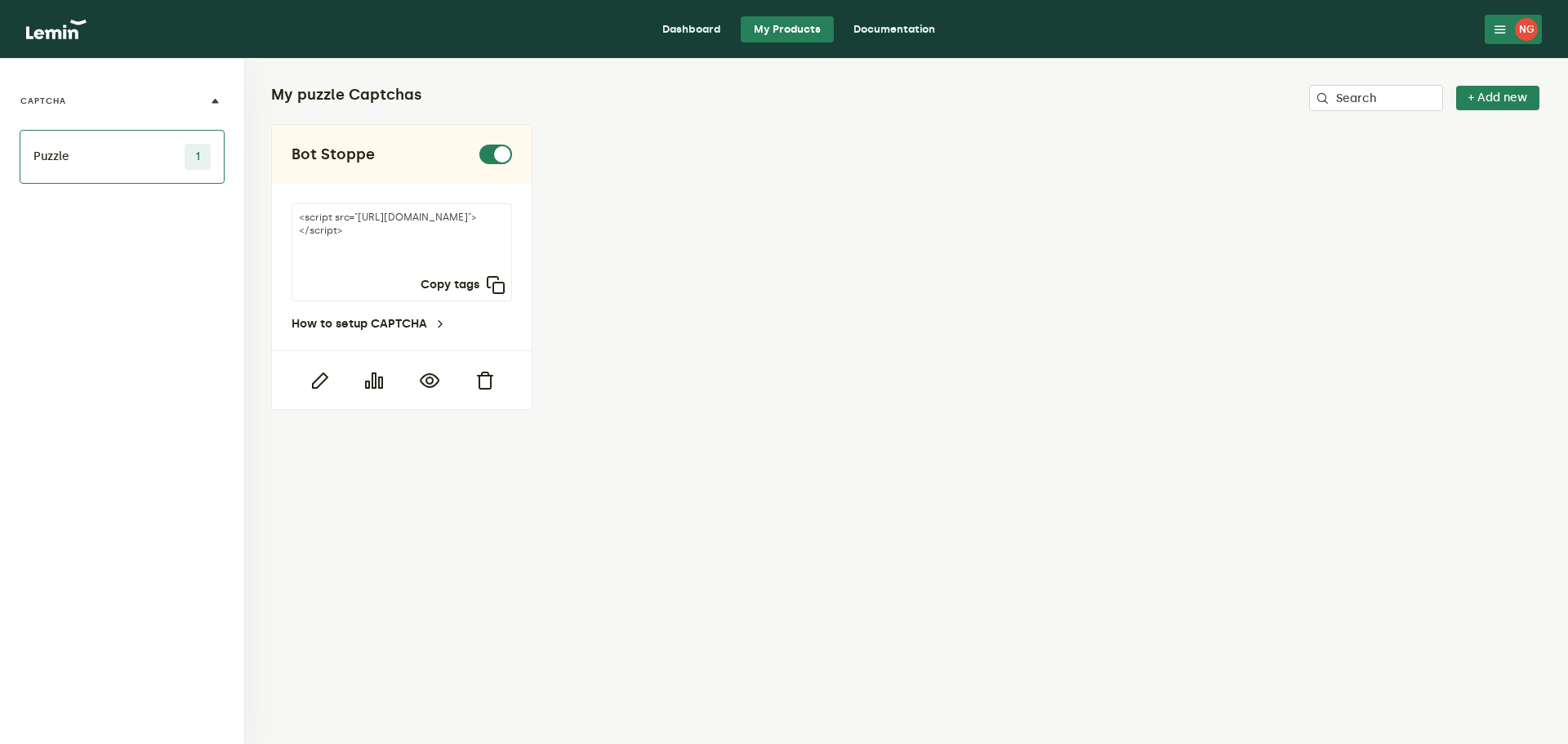
click at [1521, 23] on div "NG" at bounding box center [1527, 29] width 23 height 23
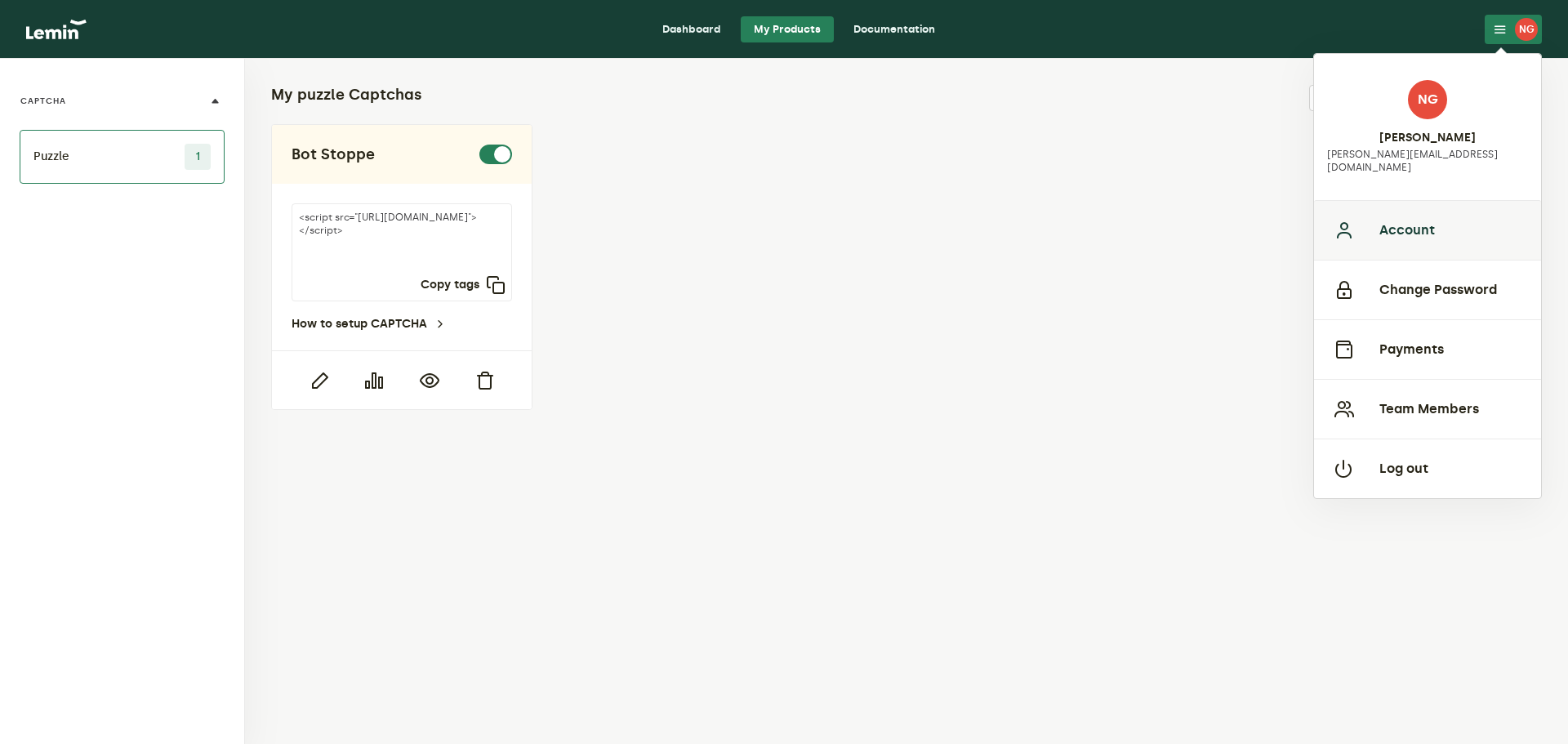
click at [1433, 213] on button "Account" at bounding box center [1428, 229] width 227 height 59
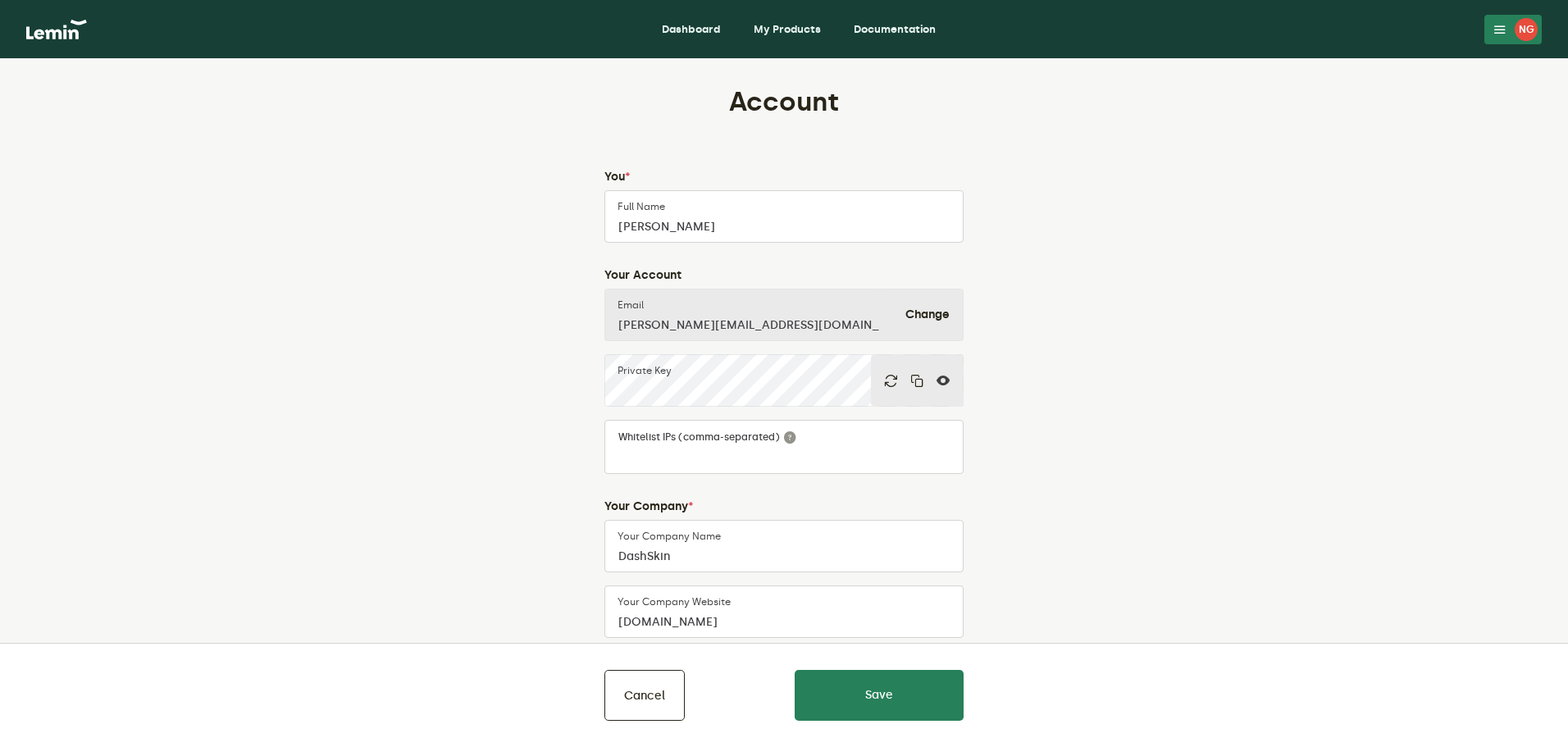
scroll to position [82, 0]
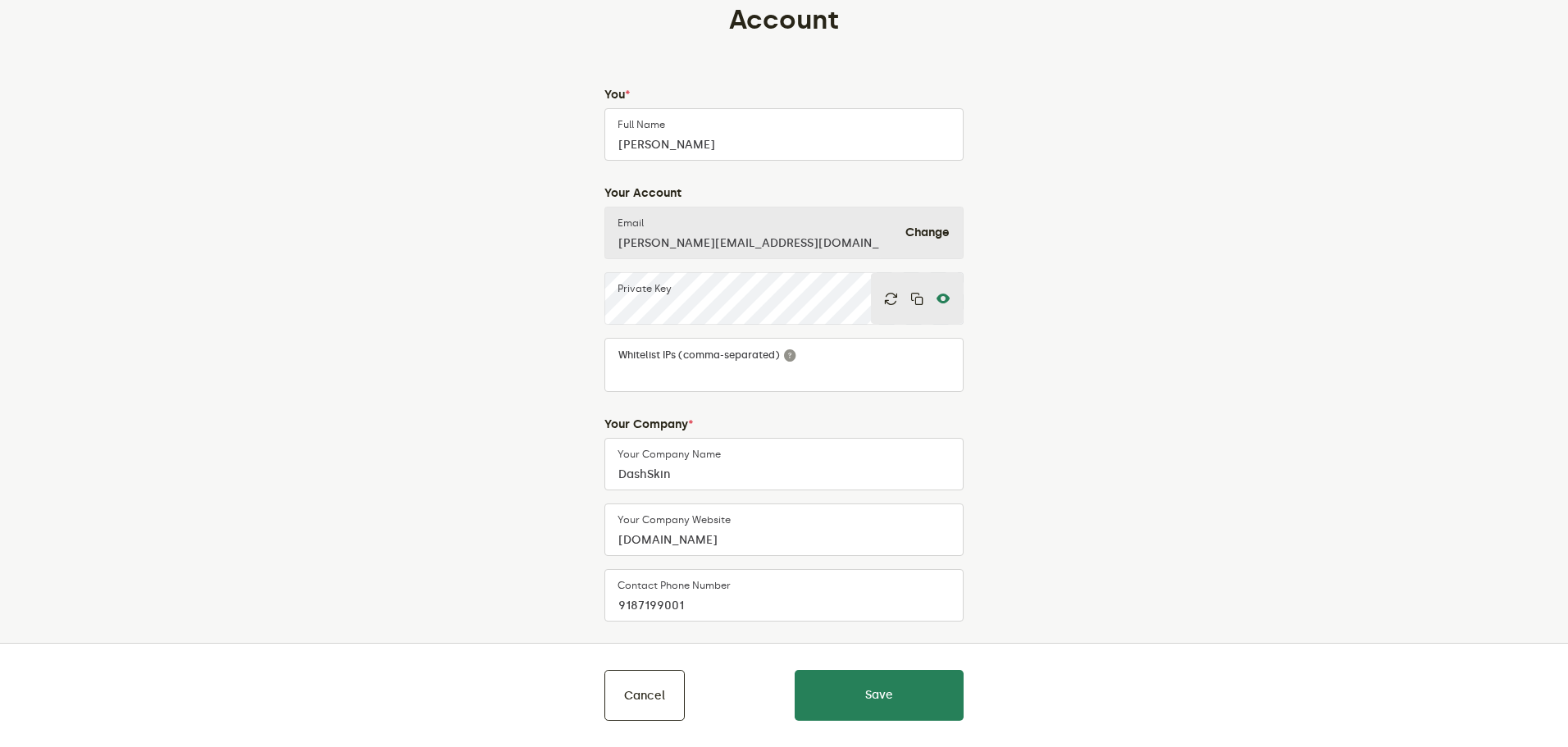
click at [946, 298] on icon at bounding box center [943, 298] width 13 height 13
click at [645, 694] on button "Cancel" at bounding box center [644, 695] width 80 height 51
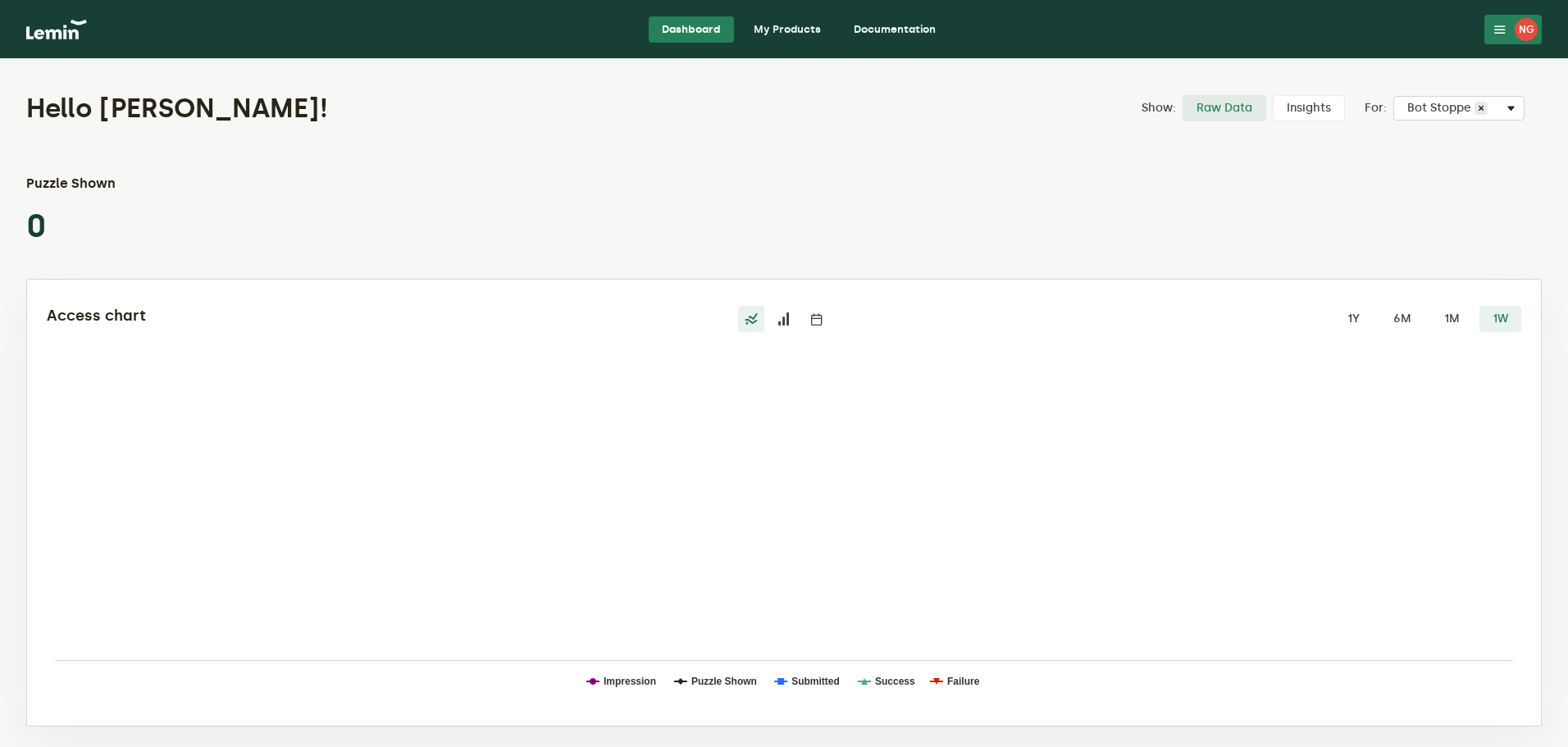
click at [793, 22] on link "My Products" at bounding box center [787, 29] width 93 height 26
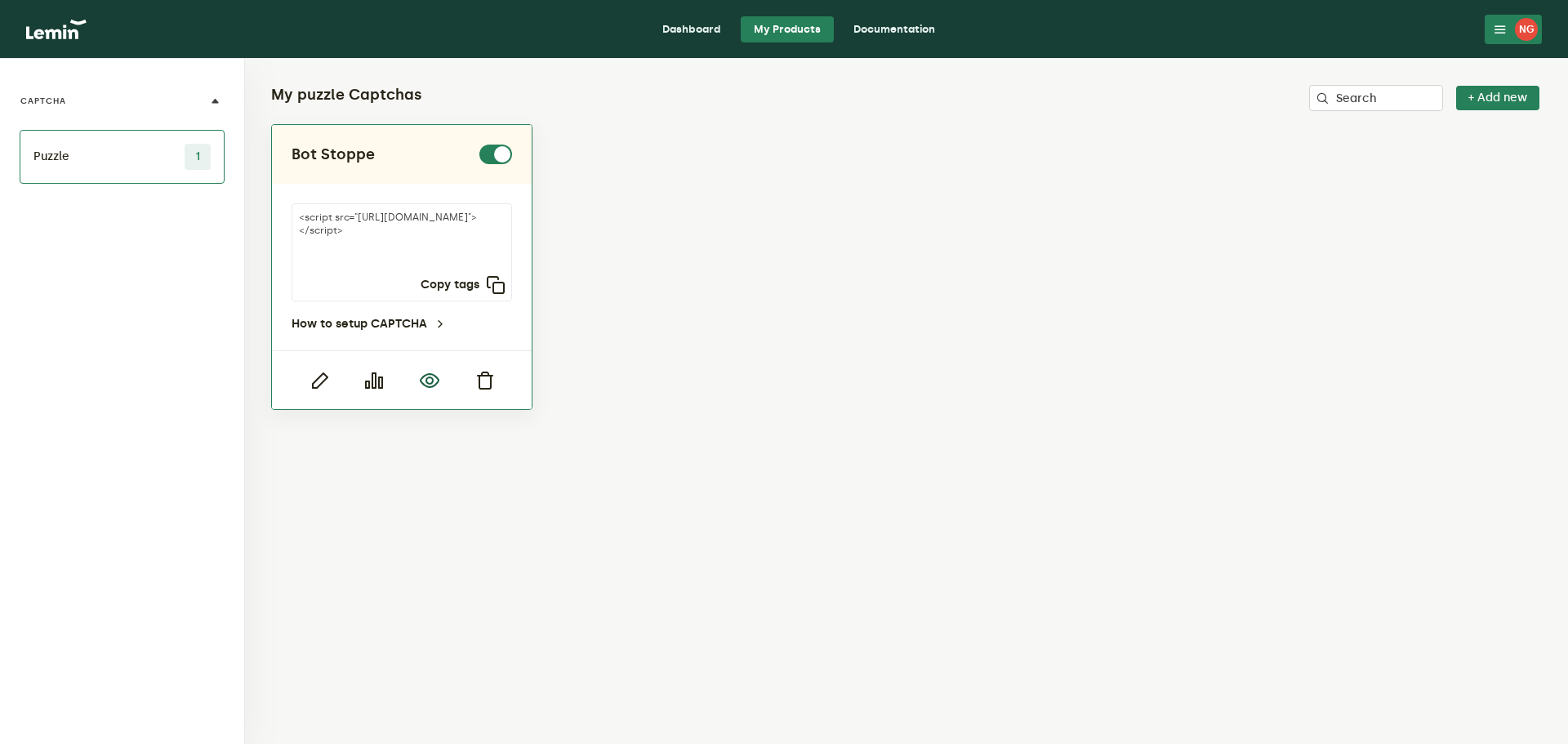
click at [435, 381] on icon "button" at bounding box center [429, 380] width 20 height 20
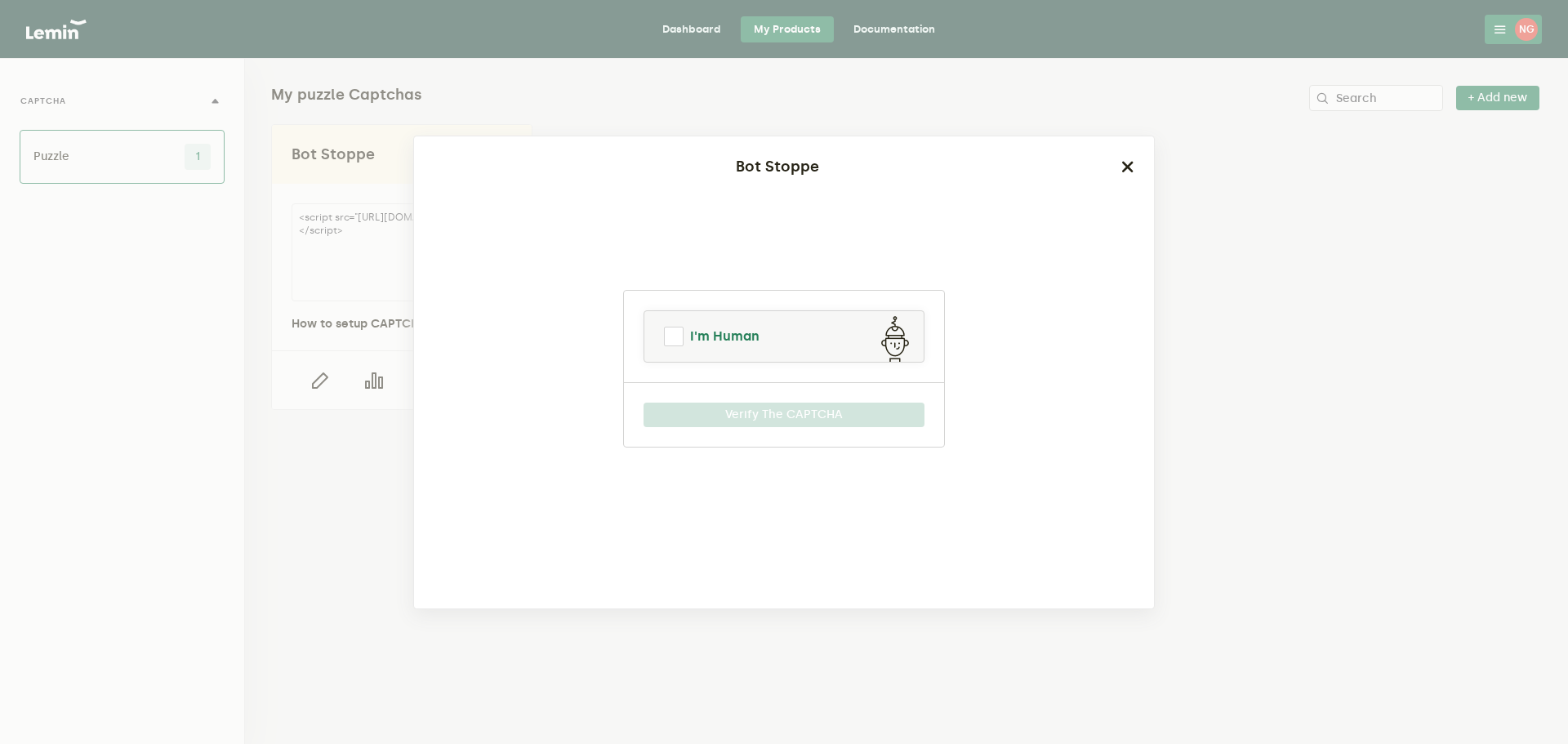
click at [686, 331] on link "I'm Human" at bounding box center [784, 336] width 279 height 39
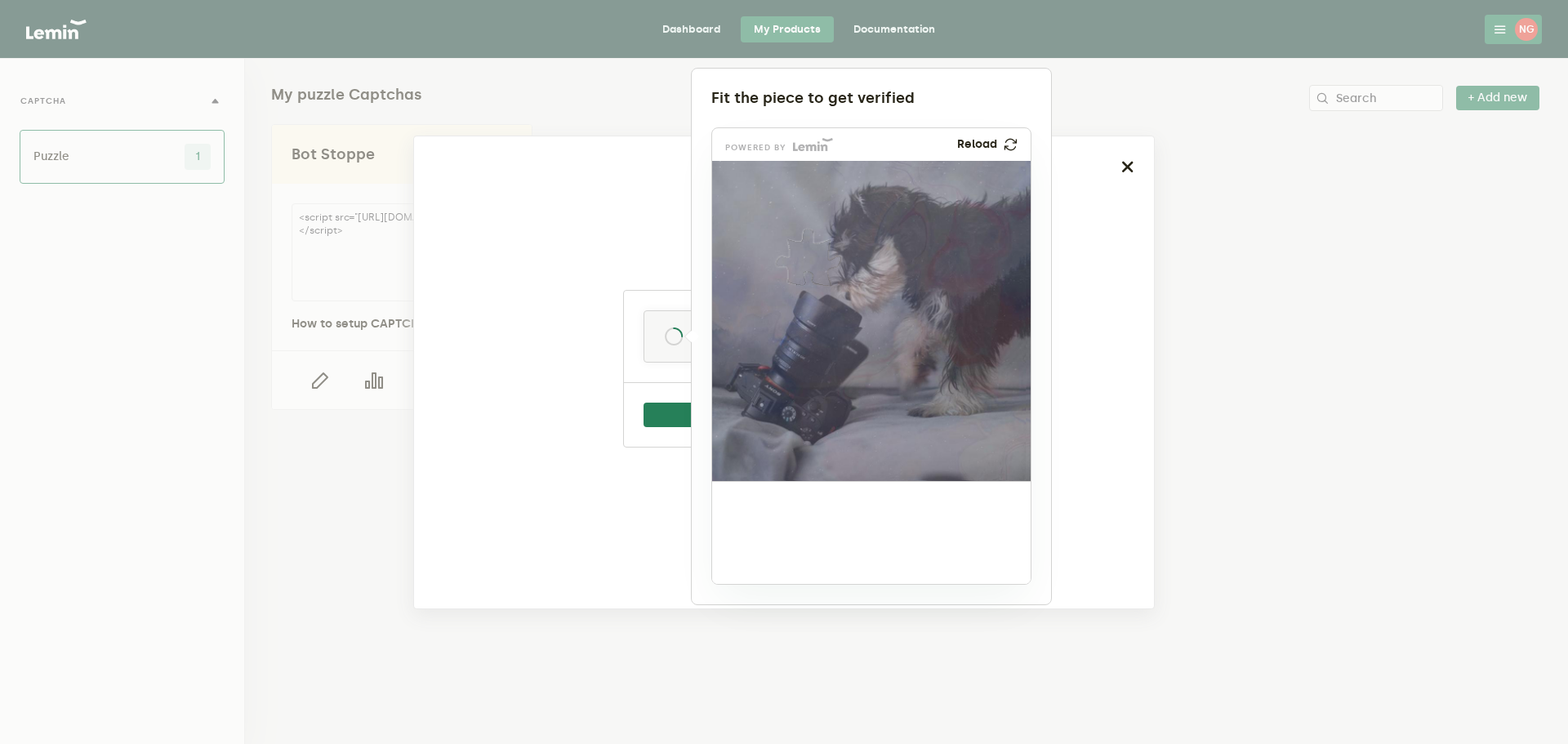
drag, startPoint x: 773, startPoint y: 531, endPoint x: 816, endPoint y: 254, distance: 280.3
click at [816, 254] on img at bounding box center [700, 364] width 528 height 320
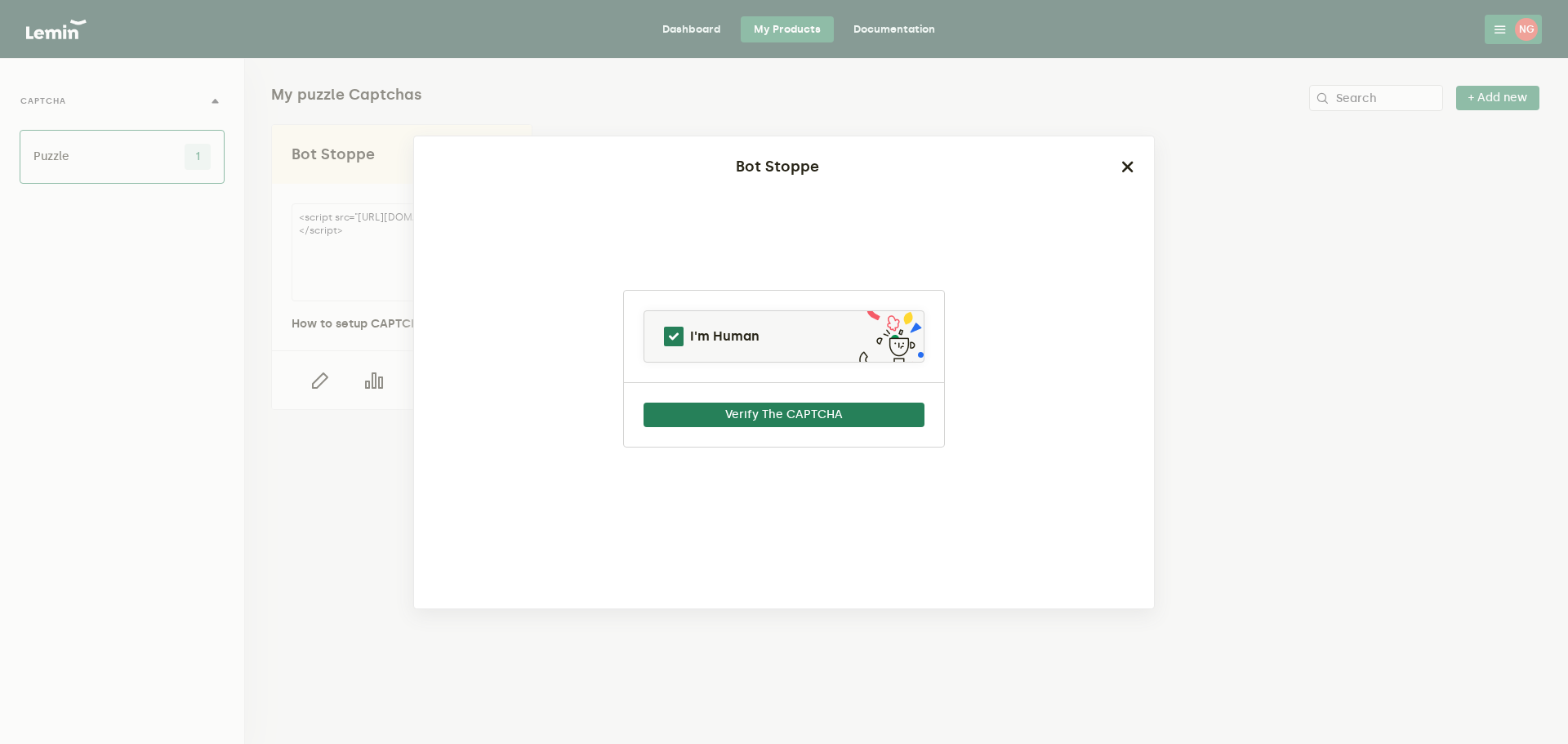
click at [788, 417] on div at bounding box center [784, 372] width 1568 height 744
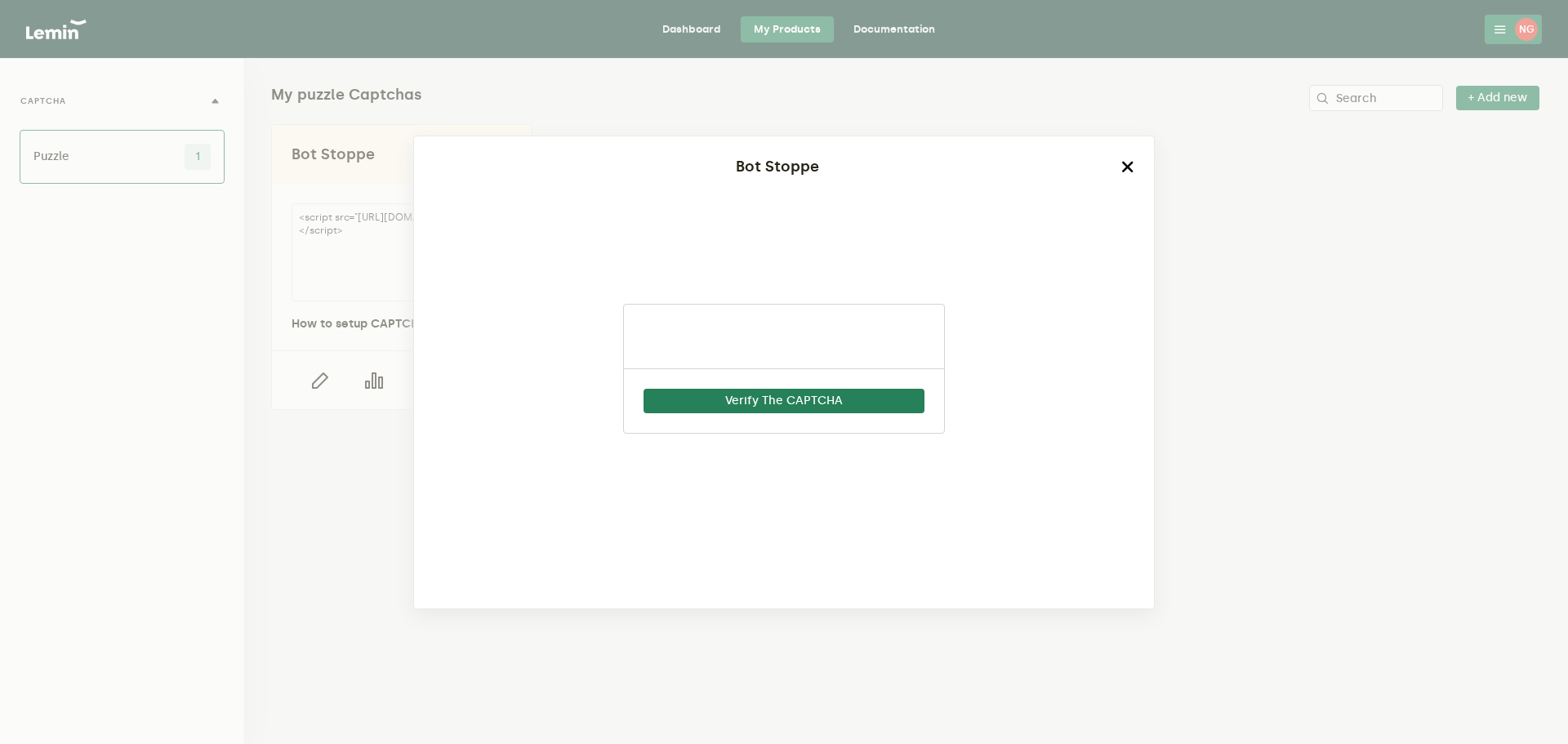
click at [1128, 170] on icon "button" at bounding box center [1128, 166] width 13 height 13
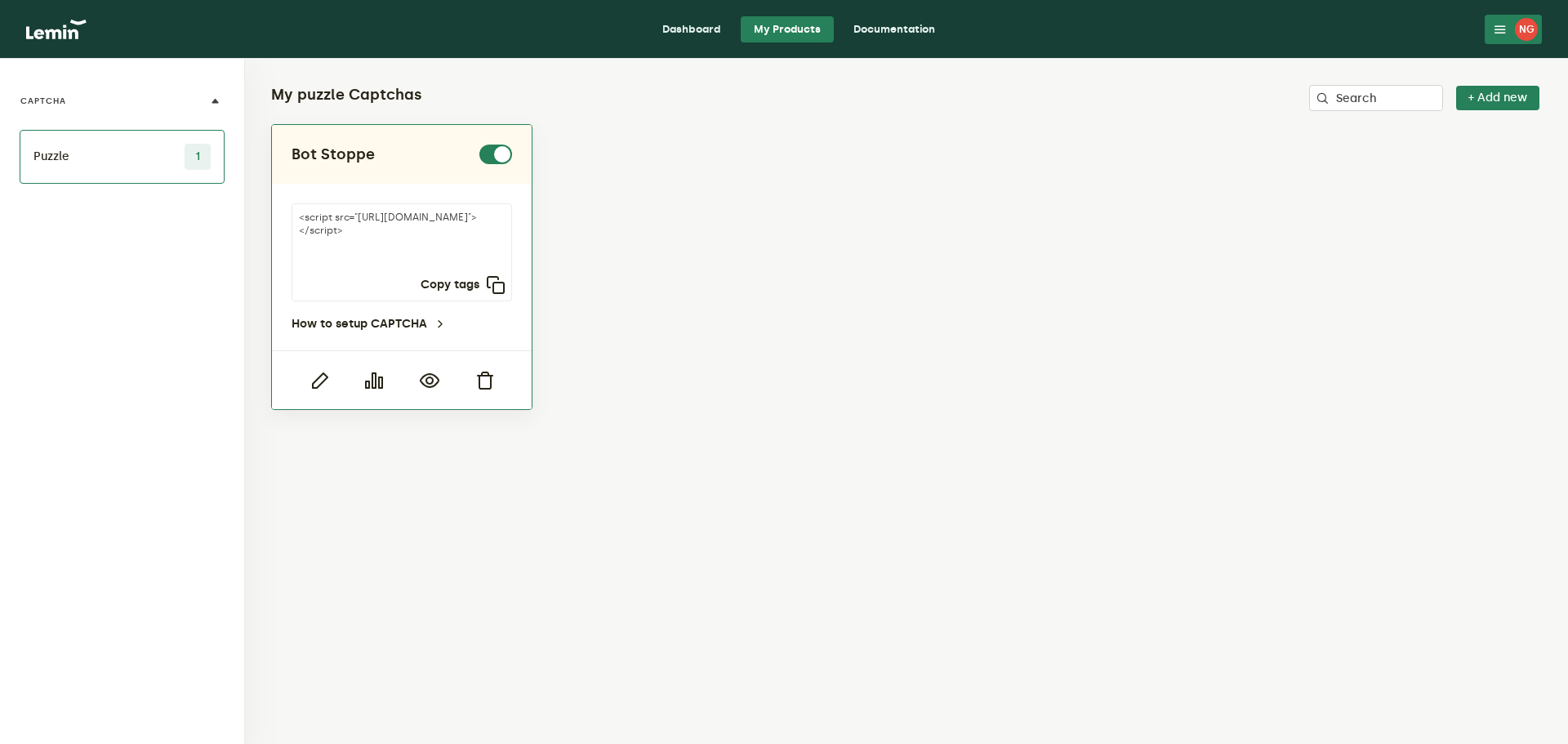
click at [352, 244] on textarea "<script src="https://api.leminnow.com/captcha/v1/cropped/CROPPED_0062cbf_292fb5…" at bounding box center [401, 252] width 221 height 98
click at [316, 386] on icon "button" at bounding box center [318, 380] width 20 height 20
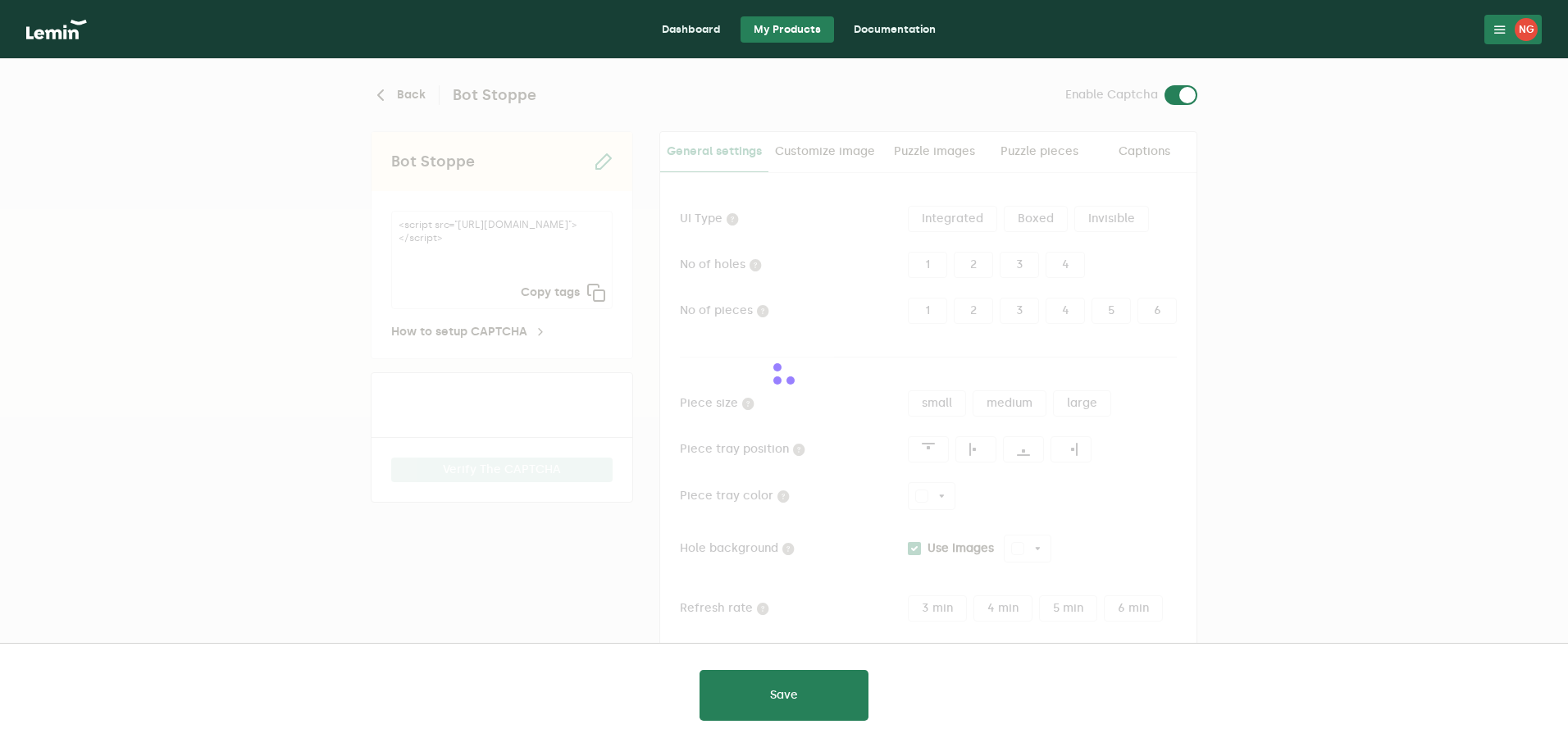
type input "white"
checkbox input "true"
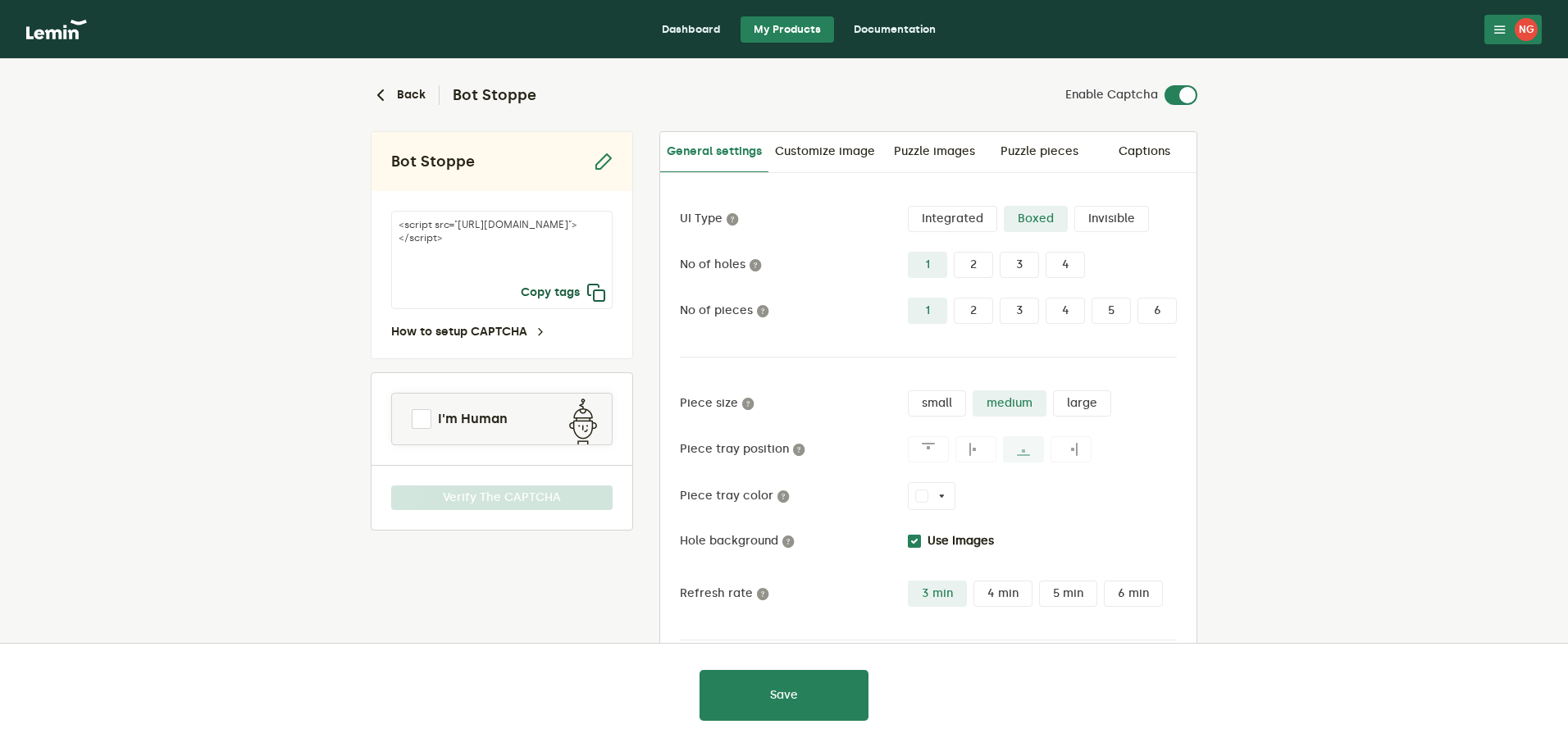
click at [594, 285] on icon "button" at bounding box center [596, 292] width 20 height 20
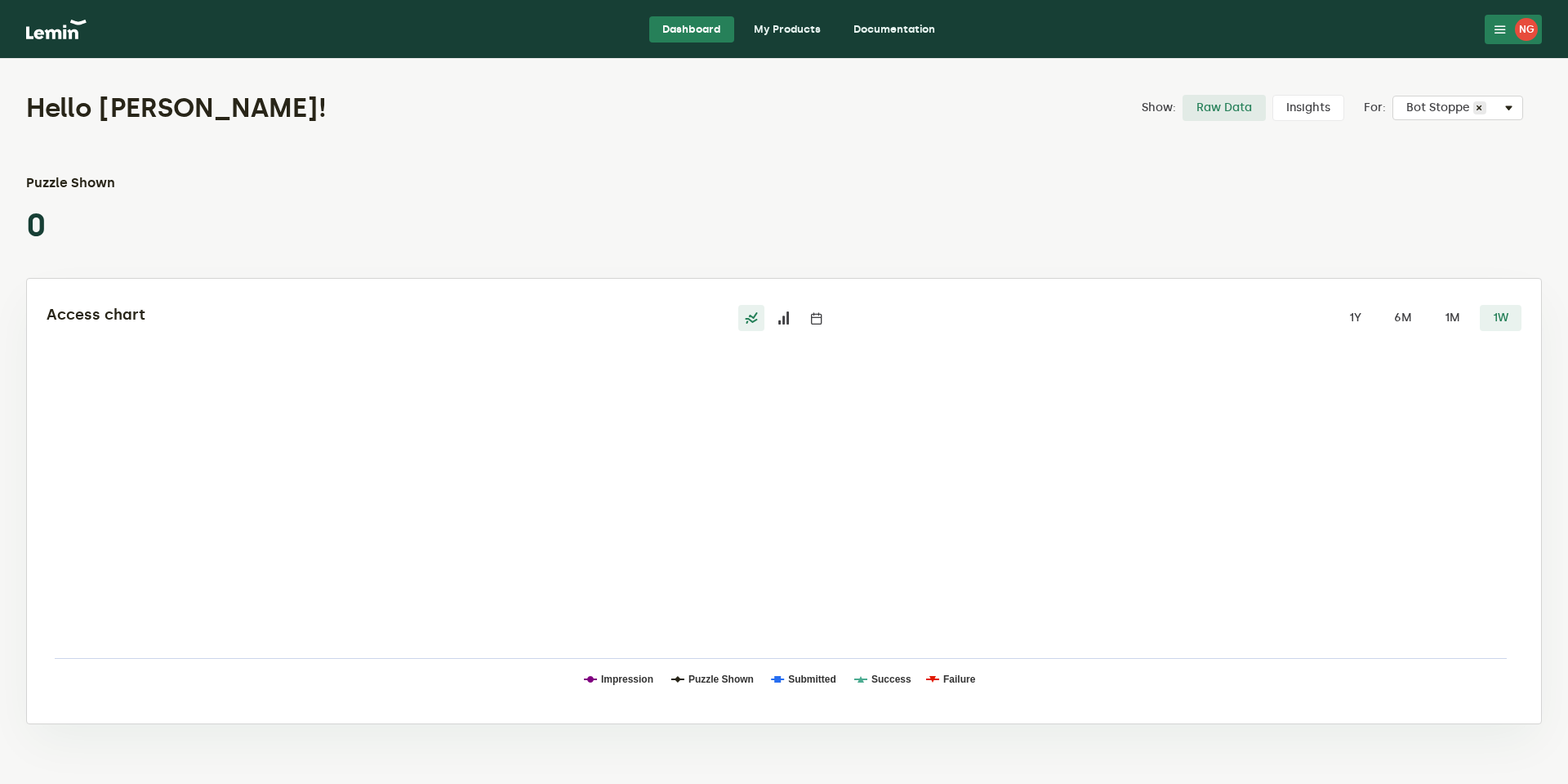
click at [1516, 34] on div "NG" at bounding box center [1527, 29] width 23 height 23
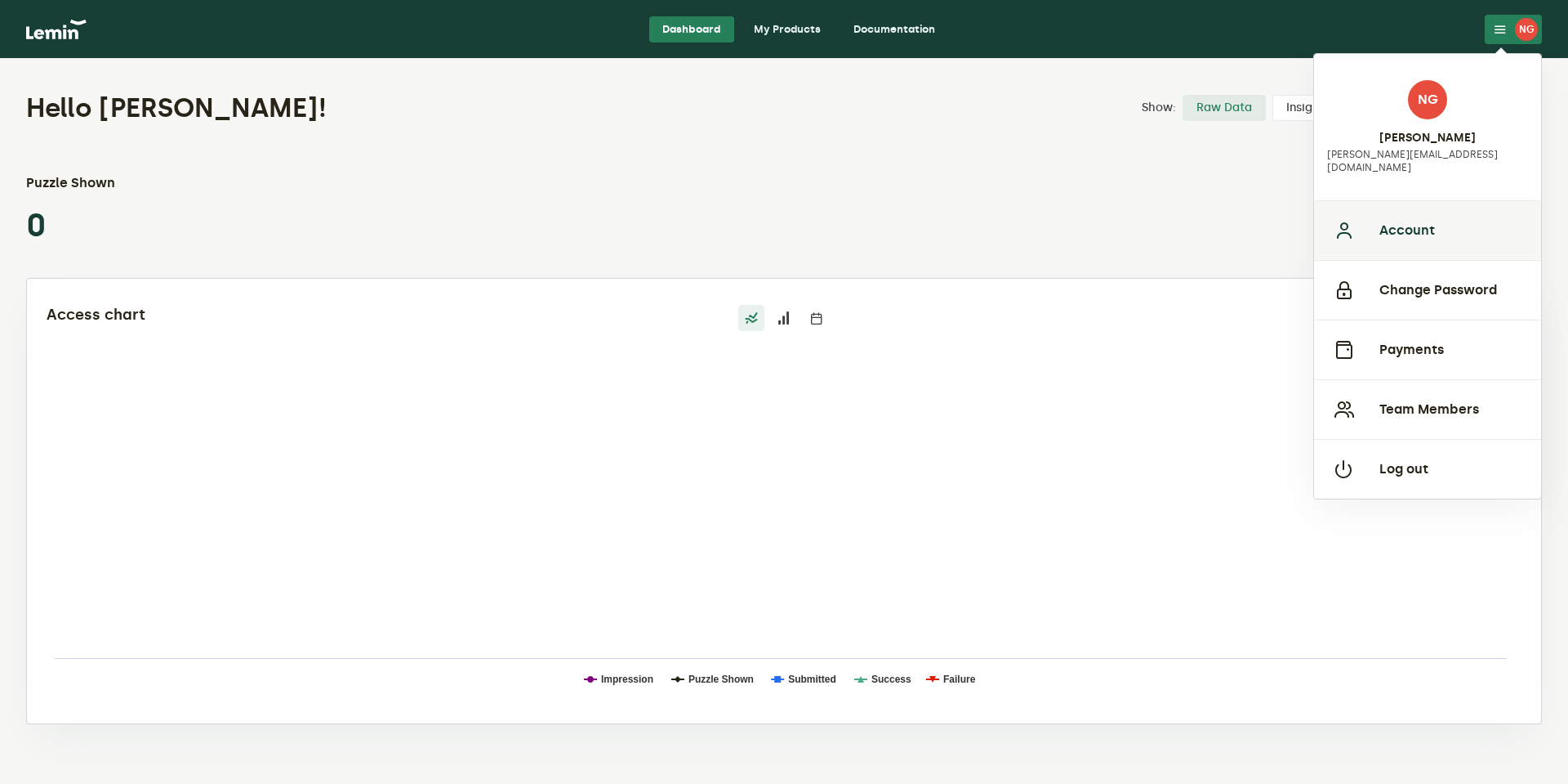
click at [1428, 220] on button "Account" at bounding box center [1428, 229] width 227 height 59
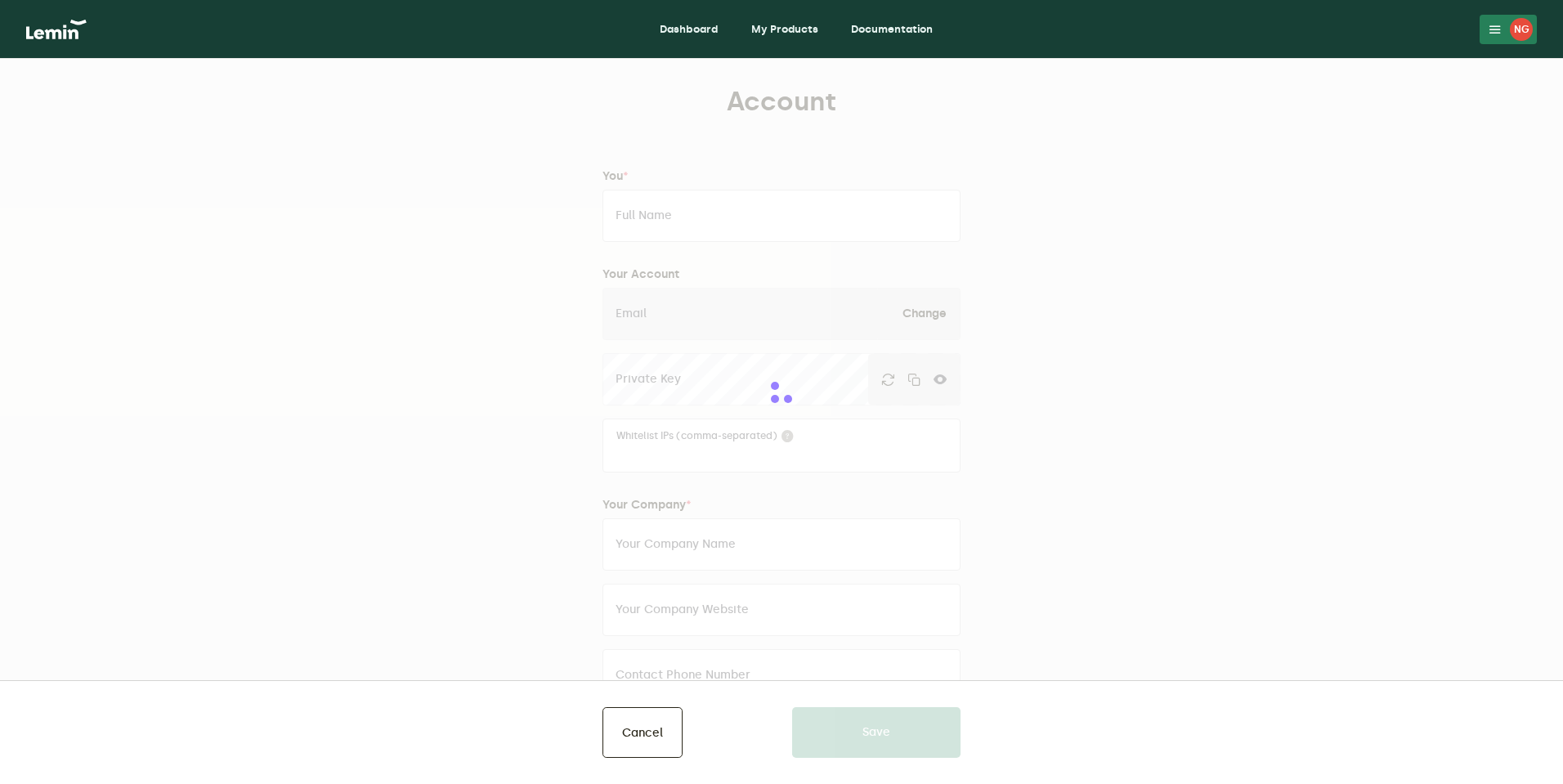
type input "Nick Goodwin"
type input "[PERSON_NAME][EMAIL_ADDRESS][DOMAIN_NAME]"
type input "DashSkin"
type input "dashskin.com"
type input "9187199001"
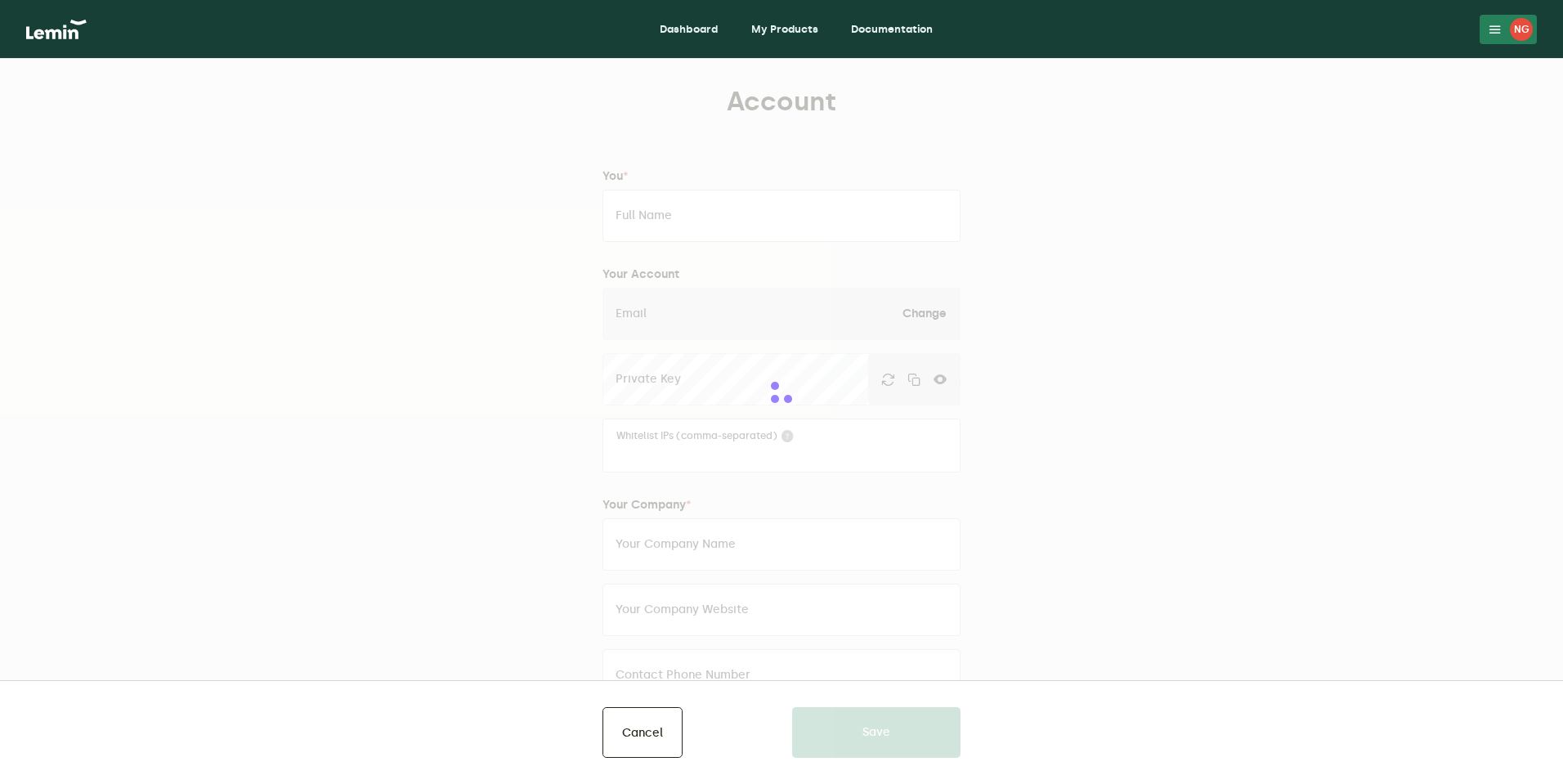
type input "606 N Redbud Ave"
type input "Broken Arrow"
type input "OK"
type input "74012"
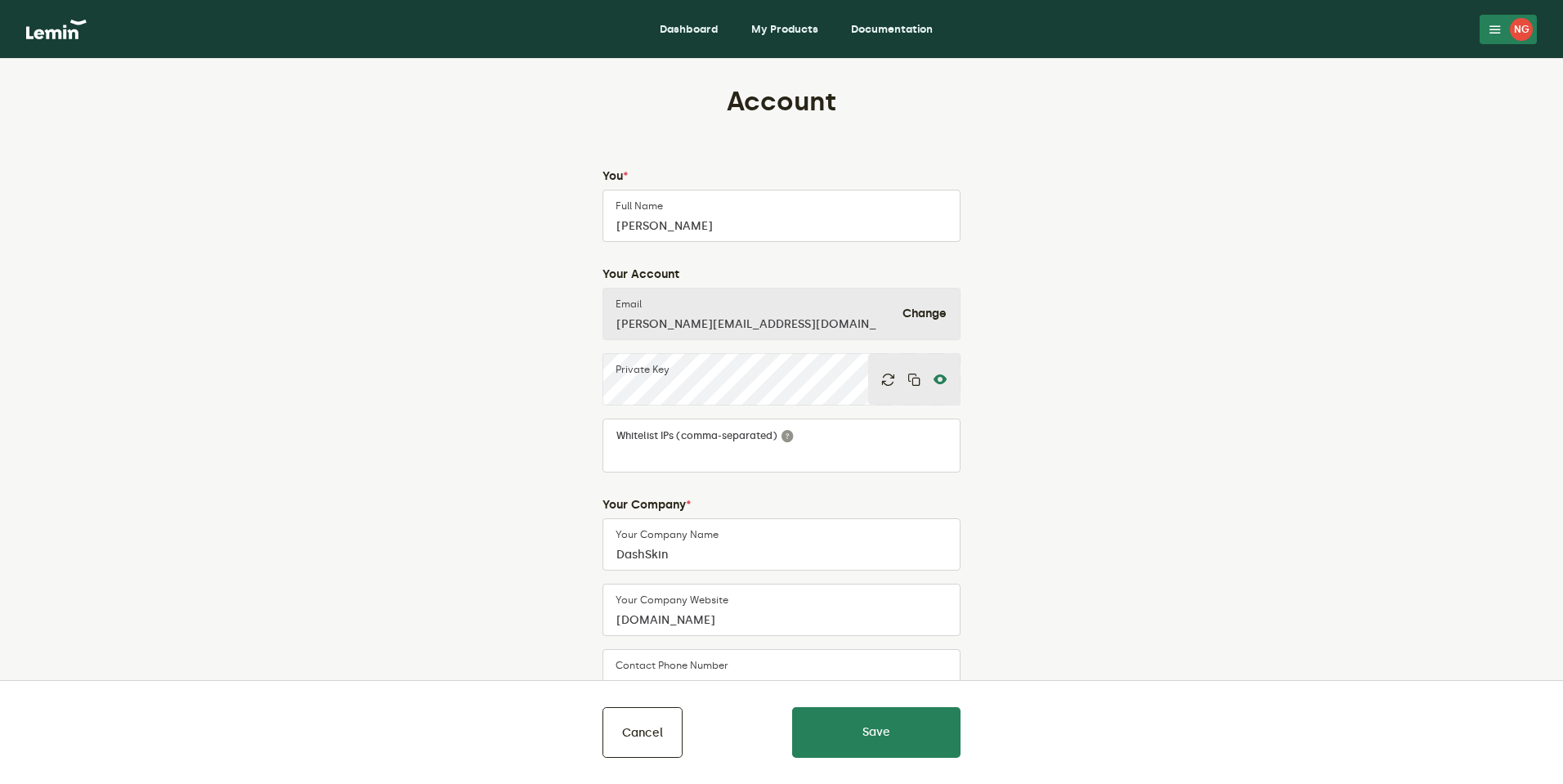
click at [936, 378] on icon at bounding box center [940, 379] width 13 height 13
click at [821, 11] on nav "Dashboard My Products Documentation NG NG Nick Goodwin nick@dashskin.com Accoun…" at bounding box center [782, 29] width 1563 height 59
click at [794, 29] on link "My Products" at bounding box center [784, 29] width 93 height 26
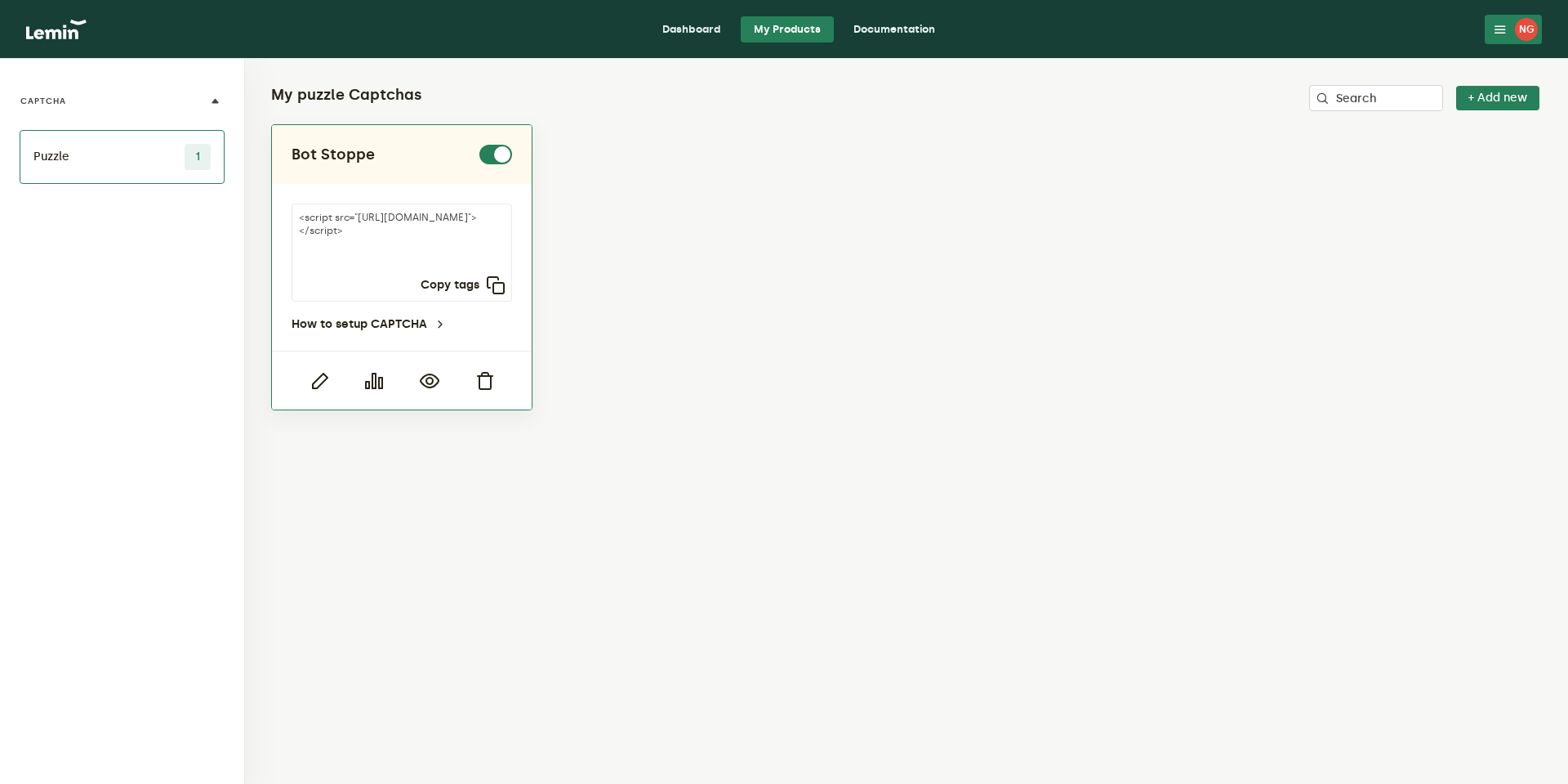
click at [332, 378] on div at bounding box center [318, 381] width 55 height 19
click at [325, 372] on icon "button" at bounding box center [318, 381] width 20 height 20
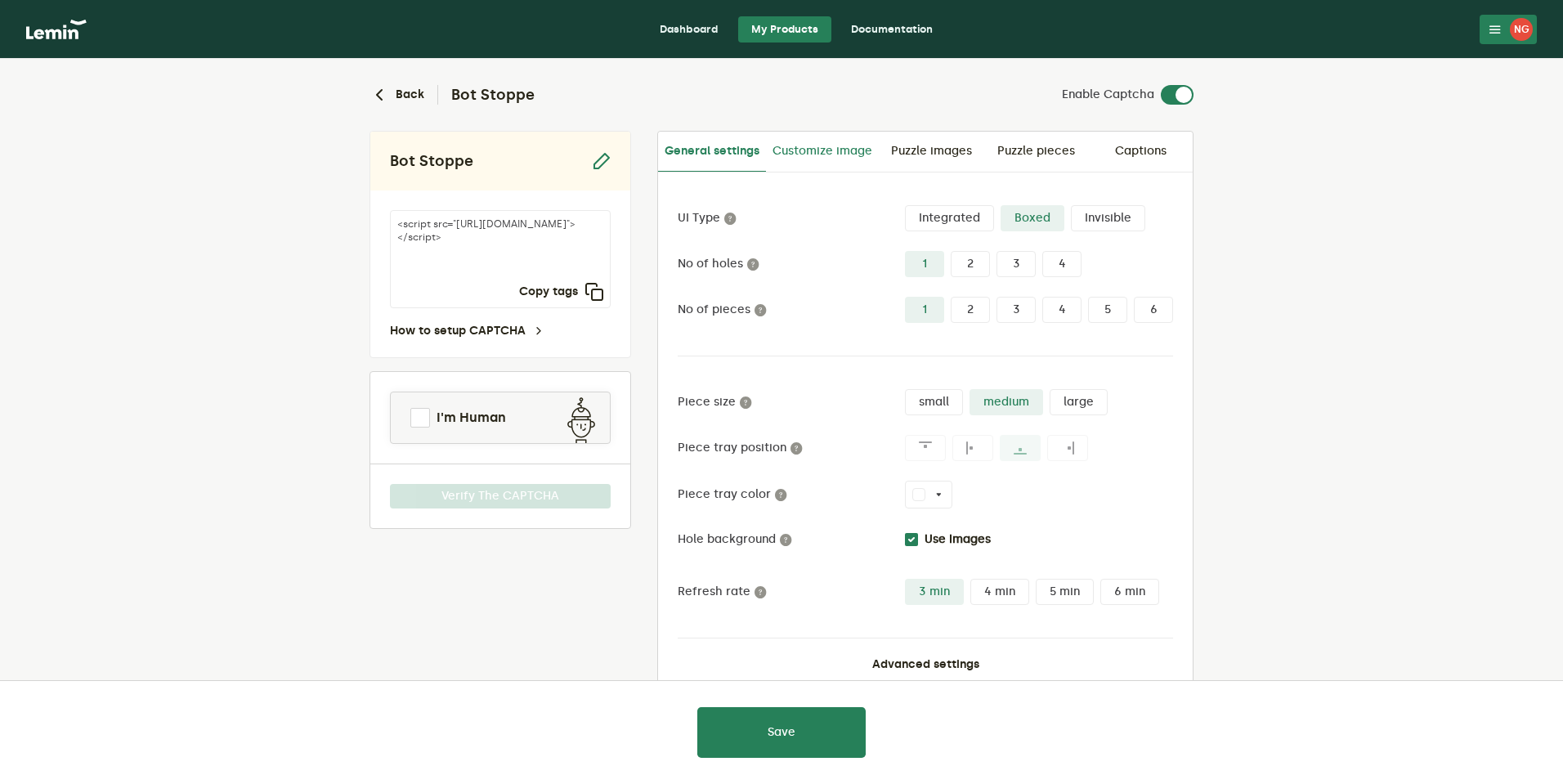
click at [854, 141] on link "Customize image" at bounding box center [823, 151] width 113 height 39
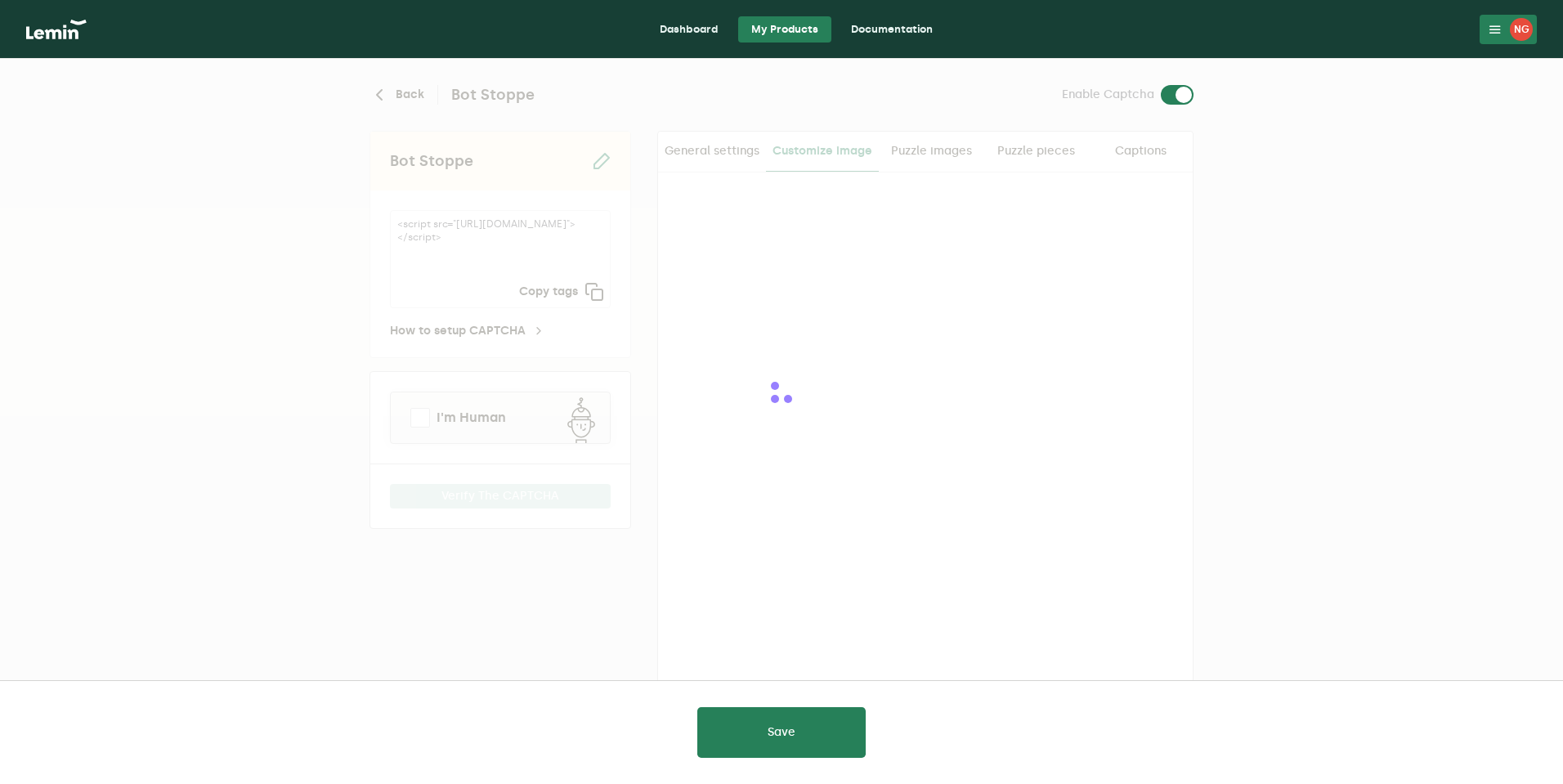
checkbox input "true"
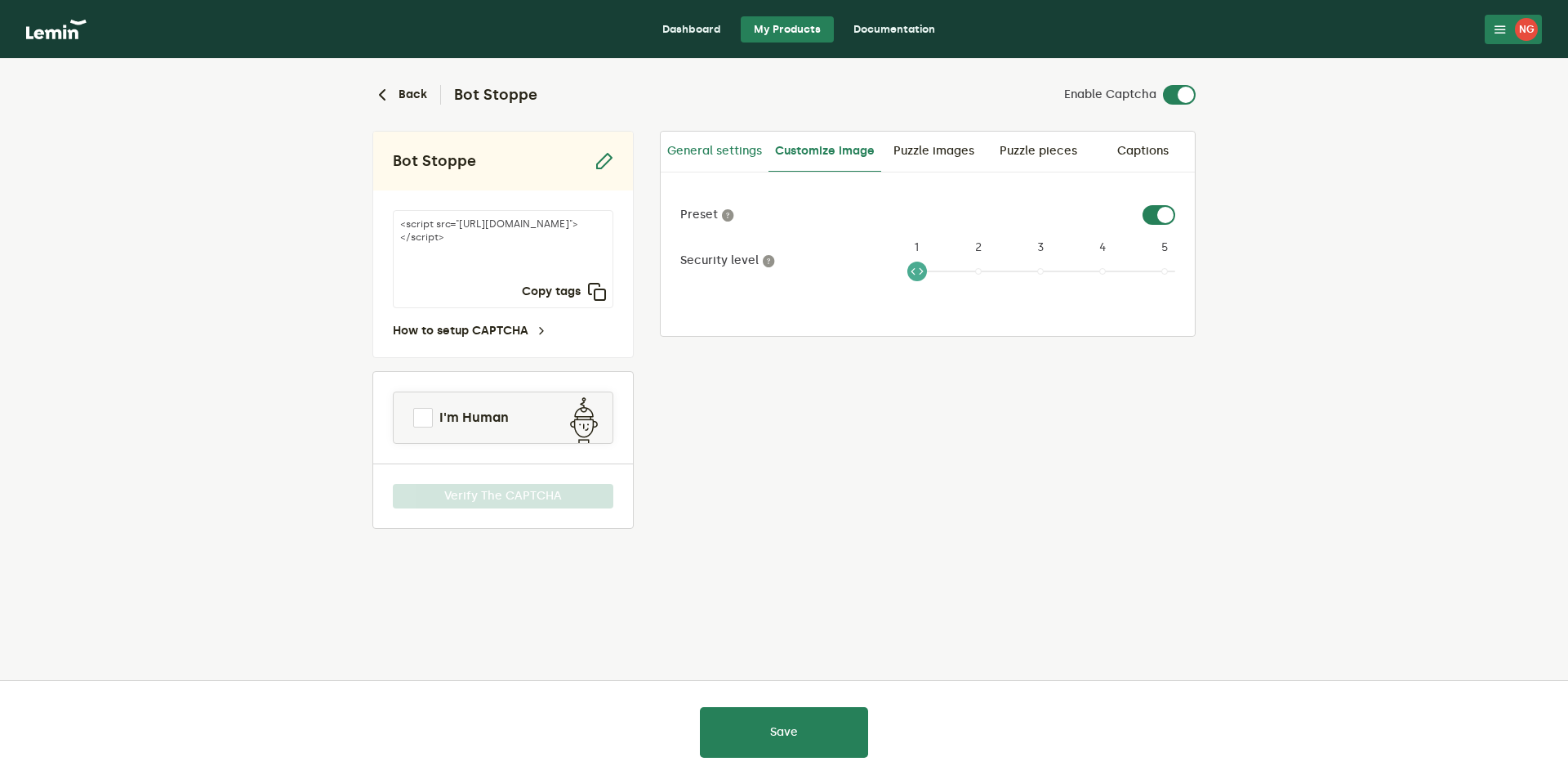
click at [755, 150] on link "General settings" at bounding box center [714, 151] width 108 height 39
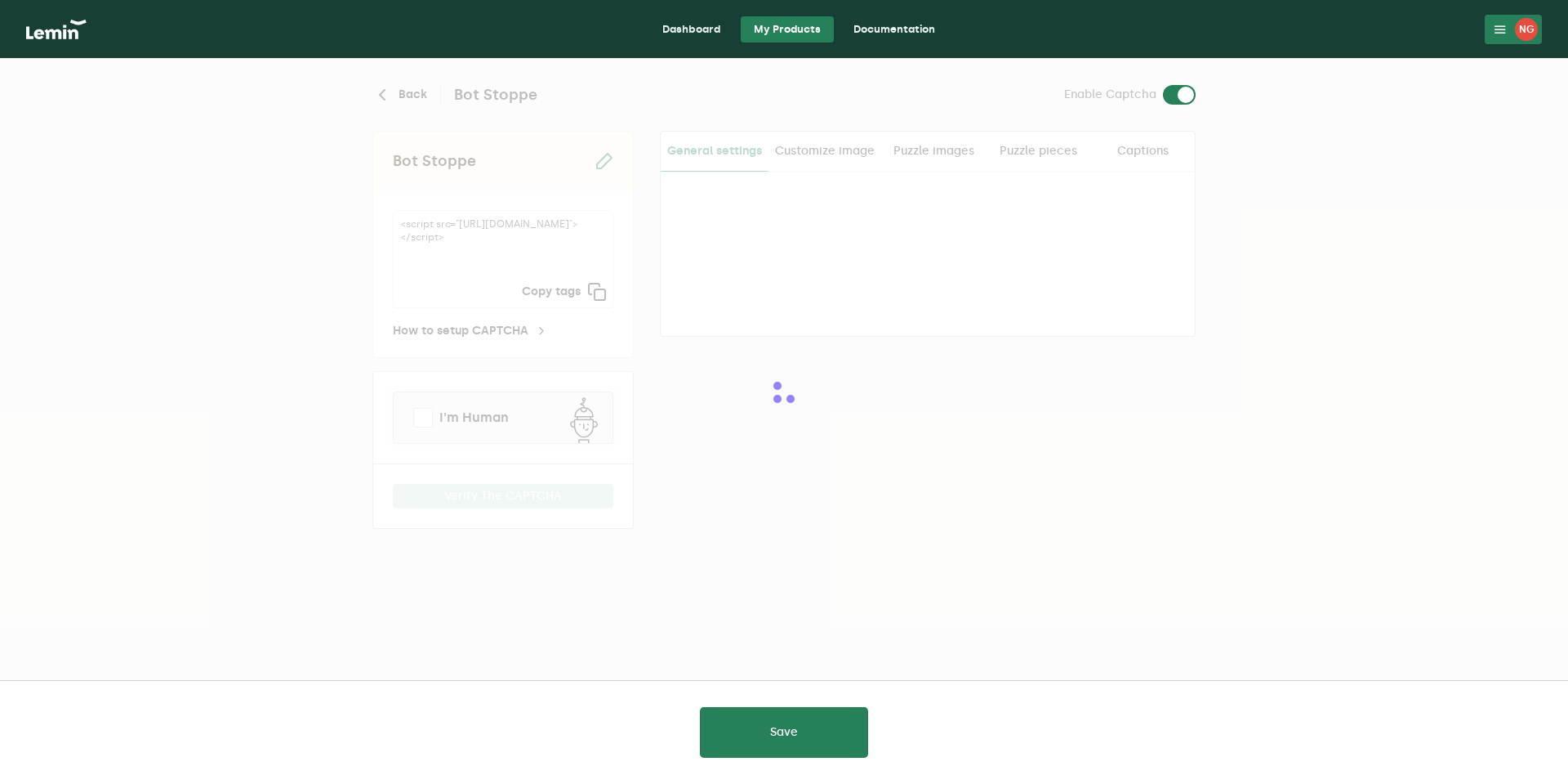
type input "white"
checkbox input "true"
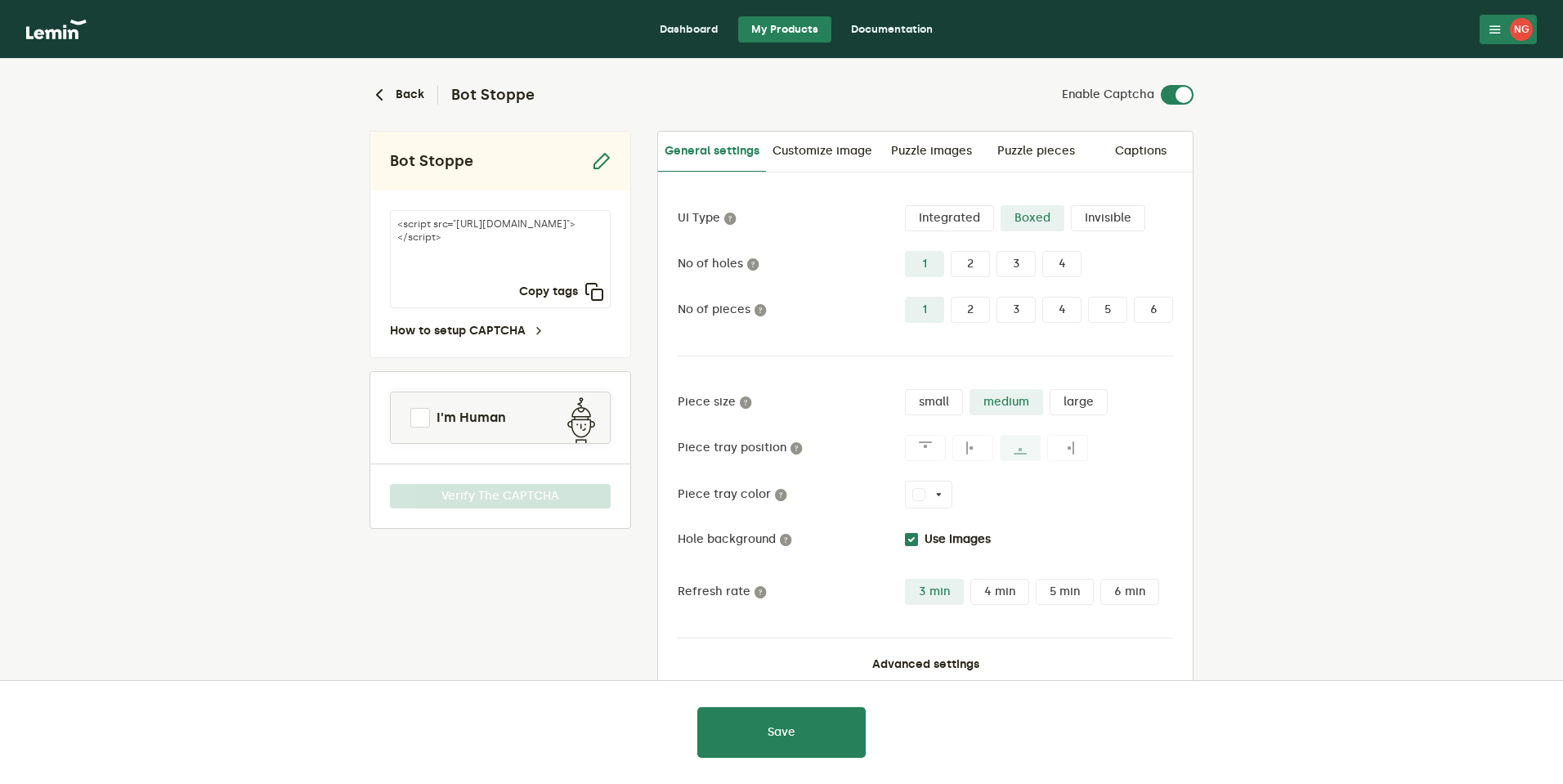
click at [892, 25] on link "Documentation" at bounding box center [892, 29] width 108 height 26
